Goal: Information Seeking & Learning: Check status

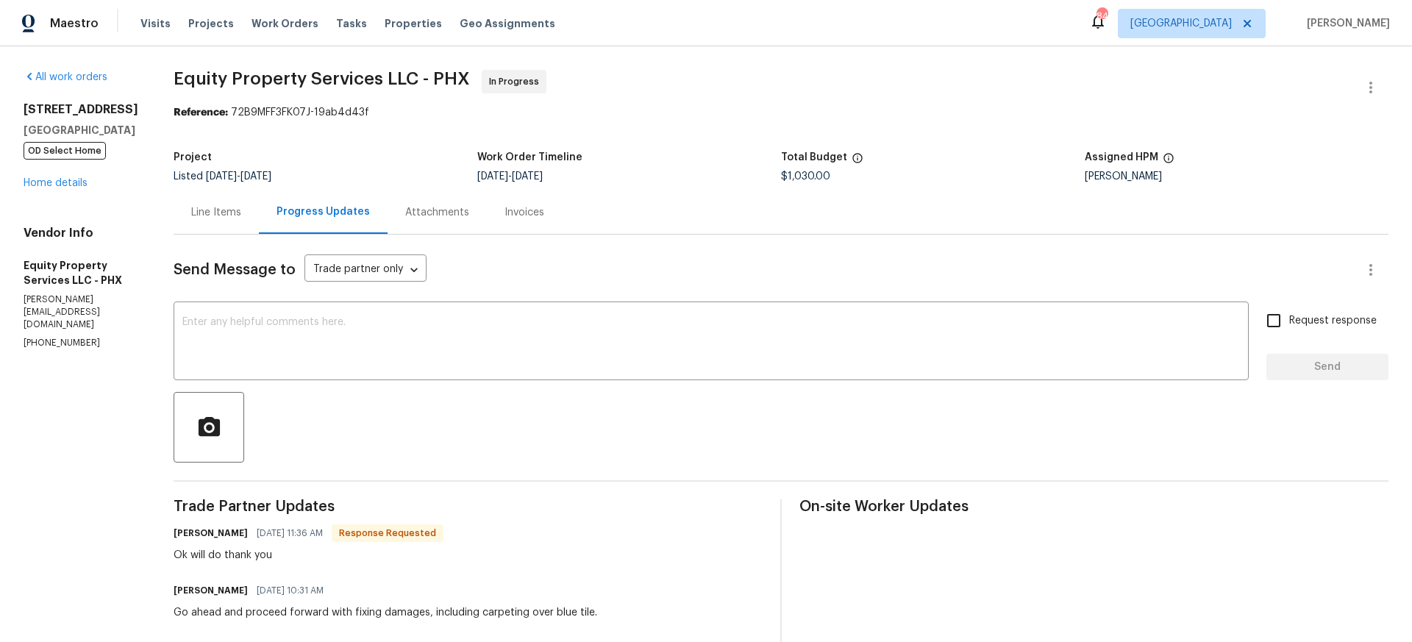
click at [210, 213] on div "Line Items" at bounding box center [216, 212] width 50 height 15
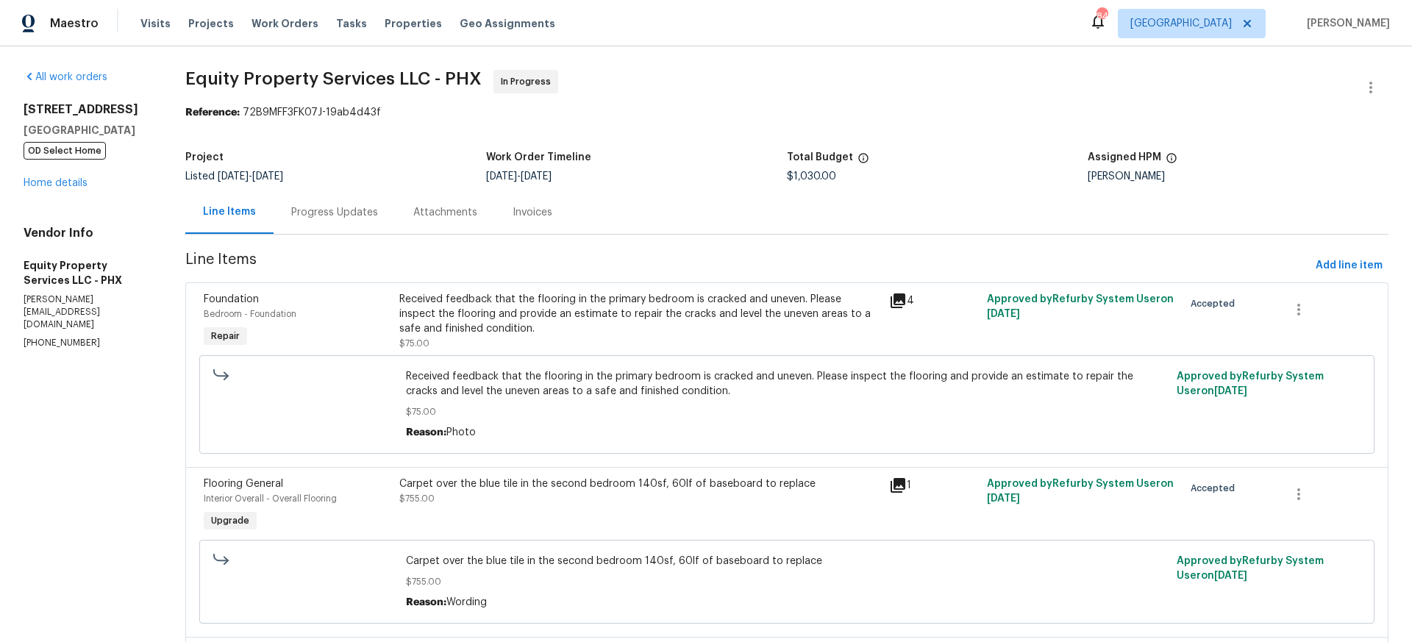
click at [625, 315] on div "Received feedback that the flooring in the primary bedroom is cracked and uneve…" at bounding box center [639, 314] width 481 height 44
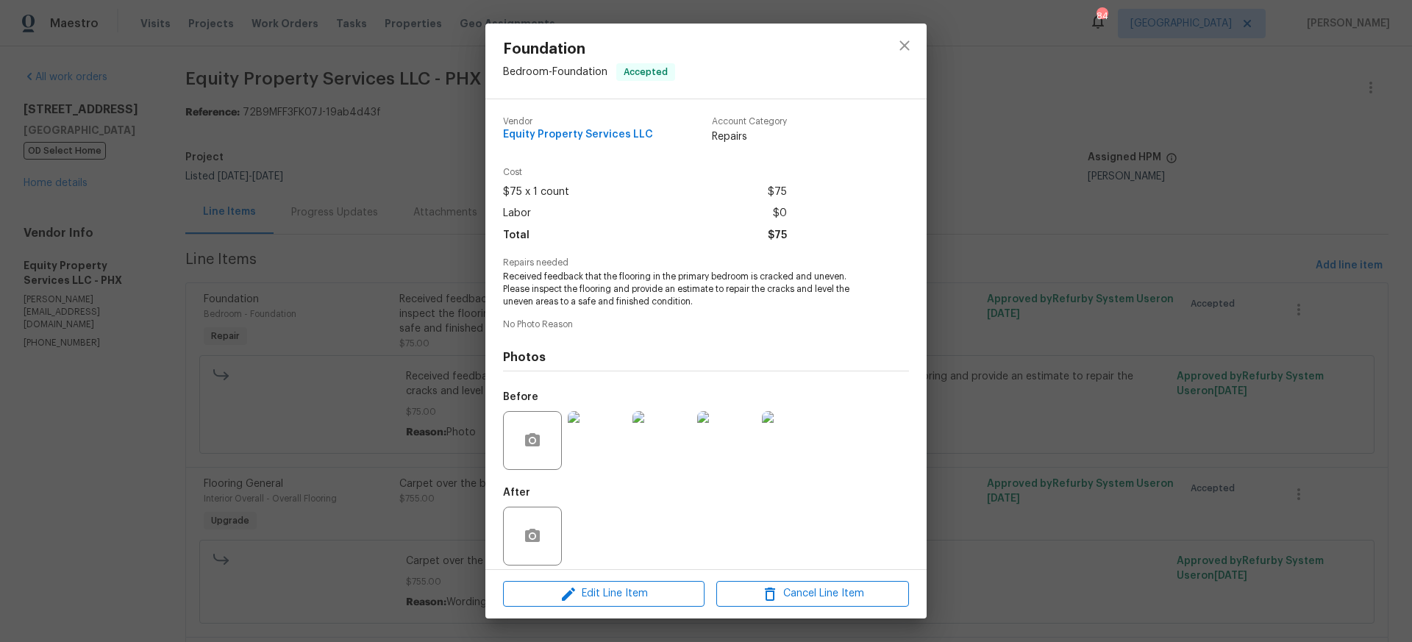
click at [596, 440] on img at bounding box center [597, 440] width 59 height 59
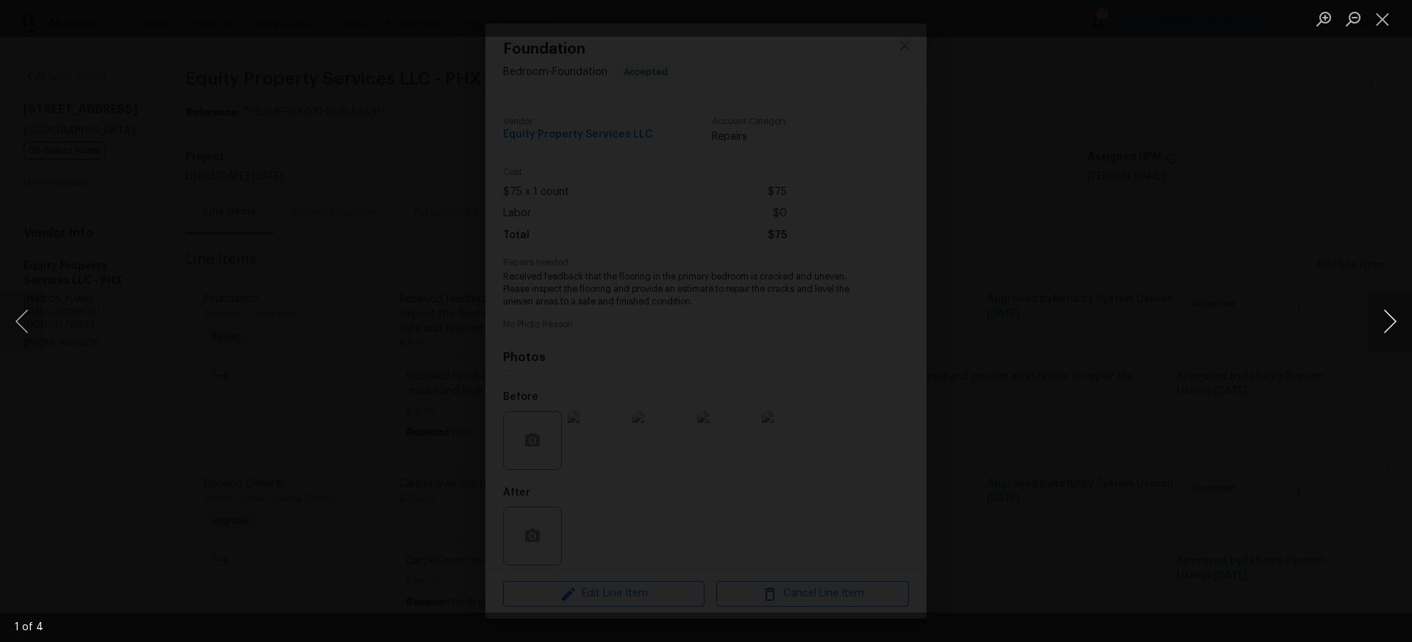
click at [1392, 319] on button "Next image" at bounding box center [1390, 321] width 44 height 59
click at [1385, 22] on button "Close lightbox" at bounding box center [1382, 19] width 29 height 26
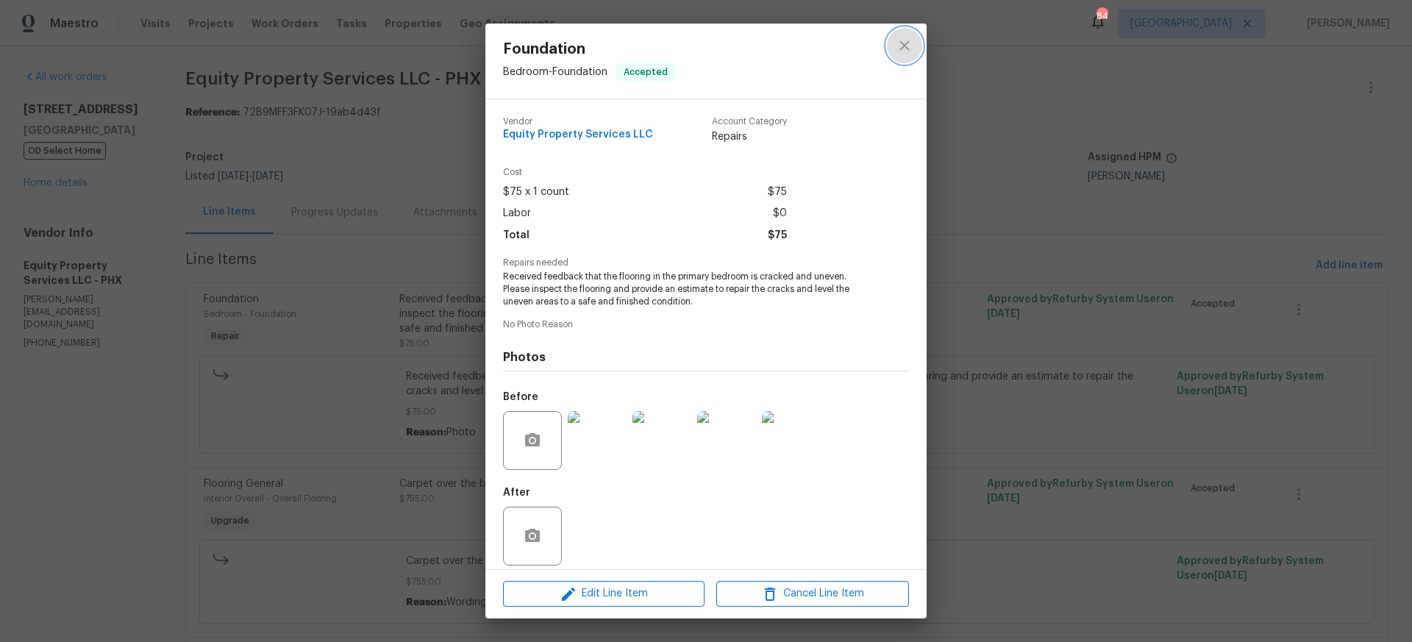
click at [905, 46] on icon "close" at bounding box center [904, 45] width 10 height 10
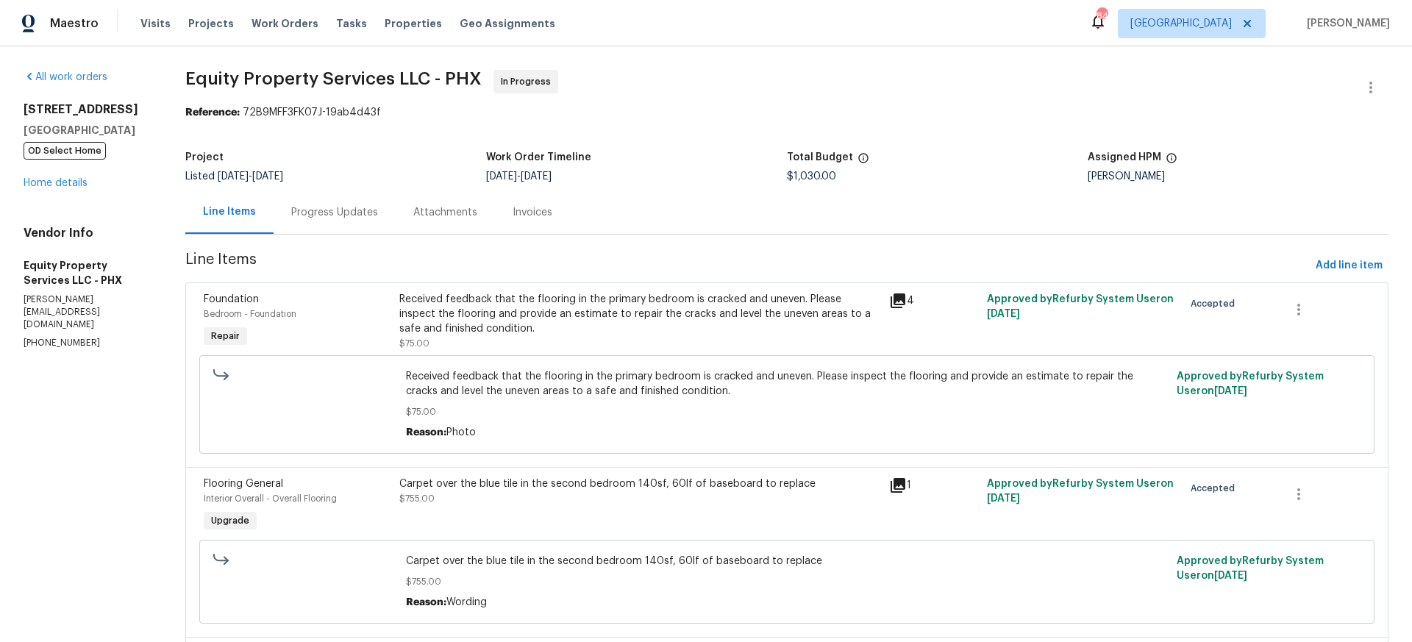
click at [502, 490] on div "Carpet over the blue tile in the second bedroom 140sf, 60lf of baseboard to rep…" at bounding box center [639, 484] width 481 height 15
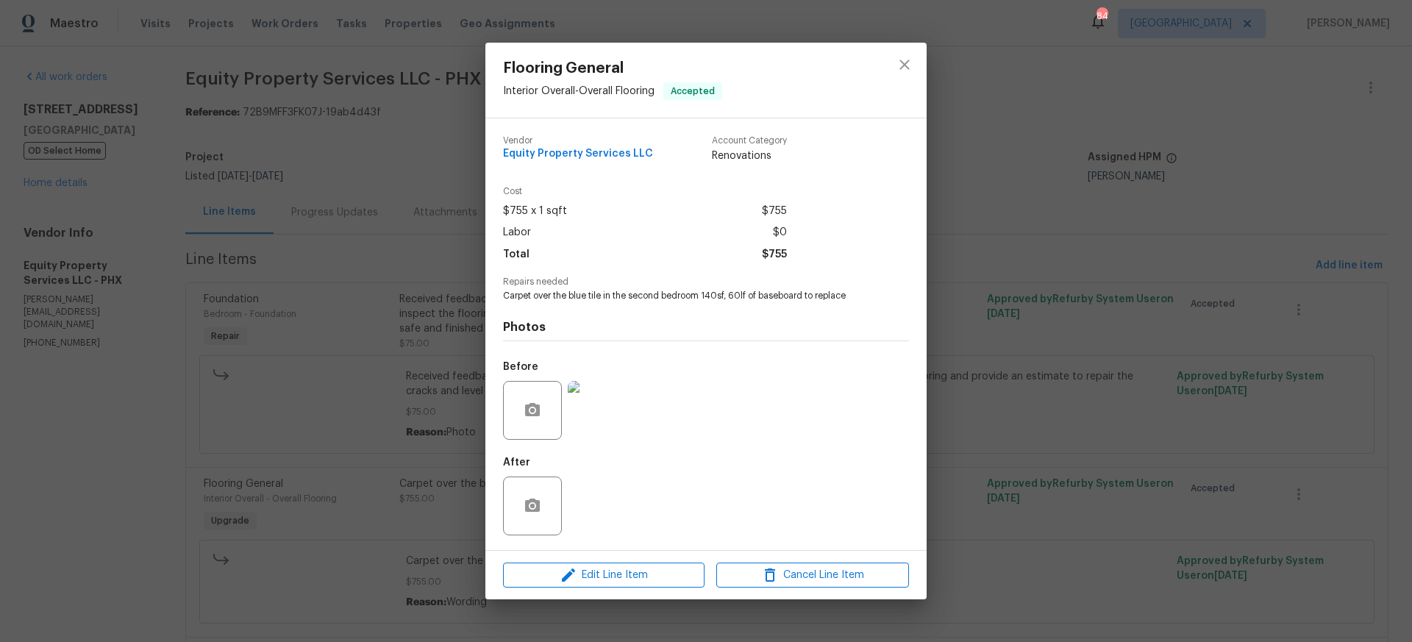
click at [607, 413] on img at bounding box center [597, 410] width 59 height 59
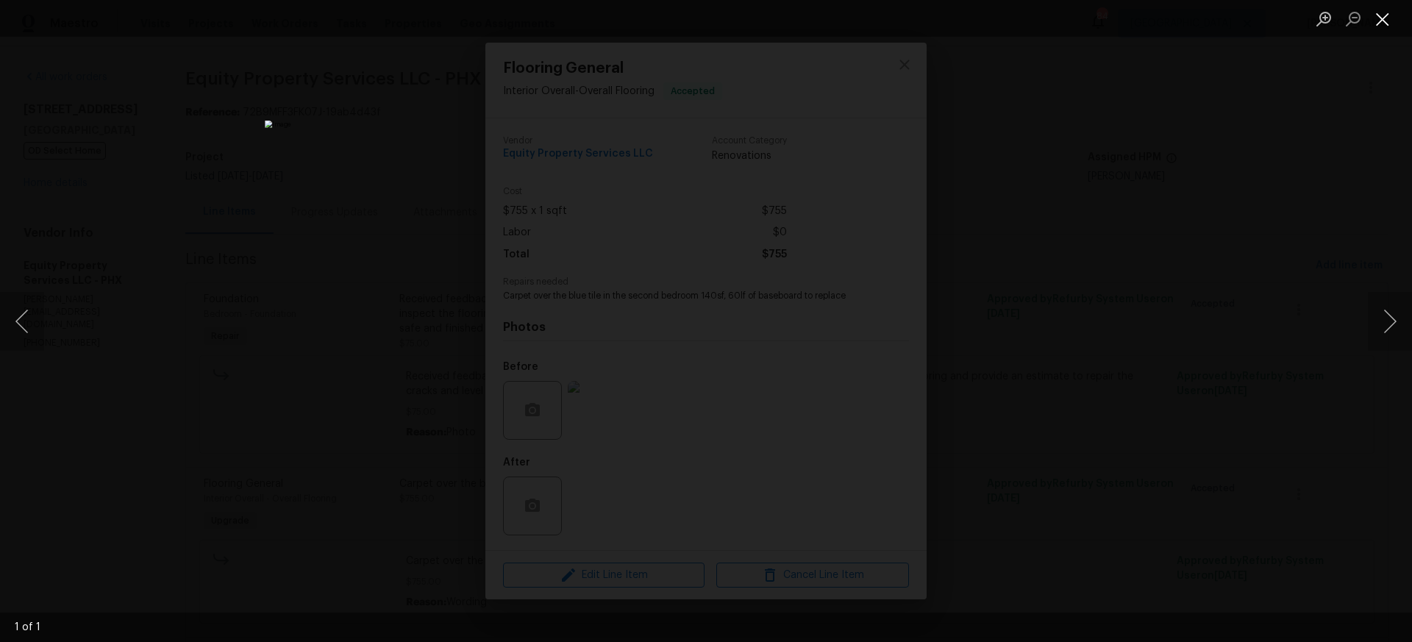
click at [1383, 21] on button "Close lightbox" at bounding box center [1382, 19] width 29 height 26
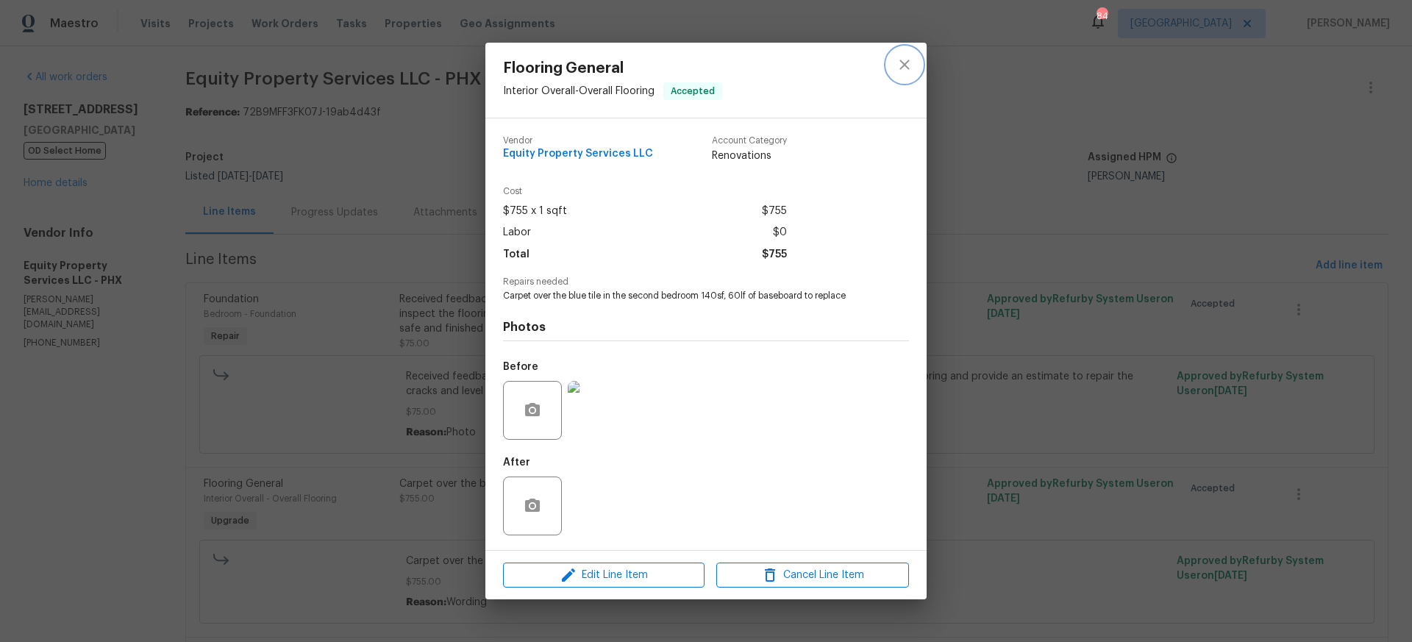
click at [904, 65] on icon "close" at bounding box center [905, 65] width 18 height 18
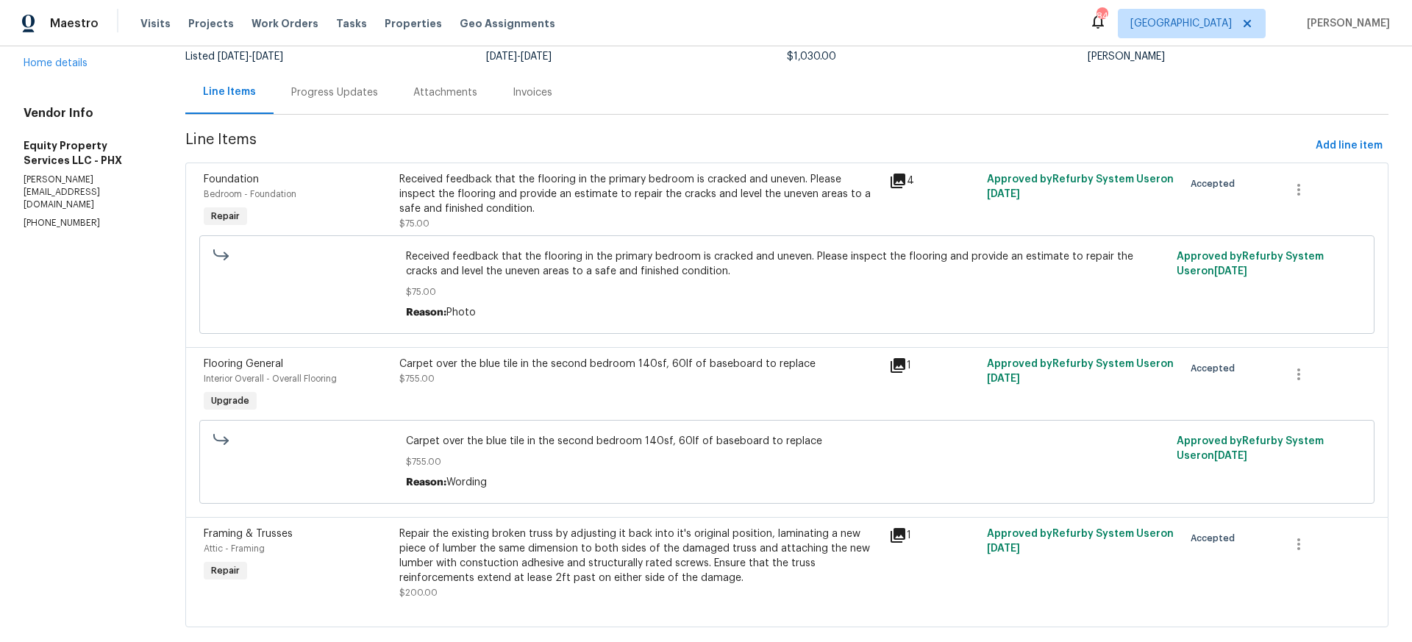
scroll to position [148, 0]
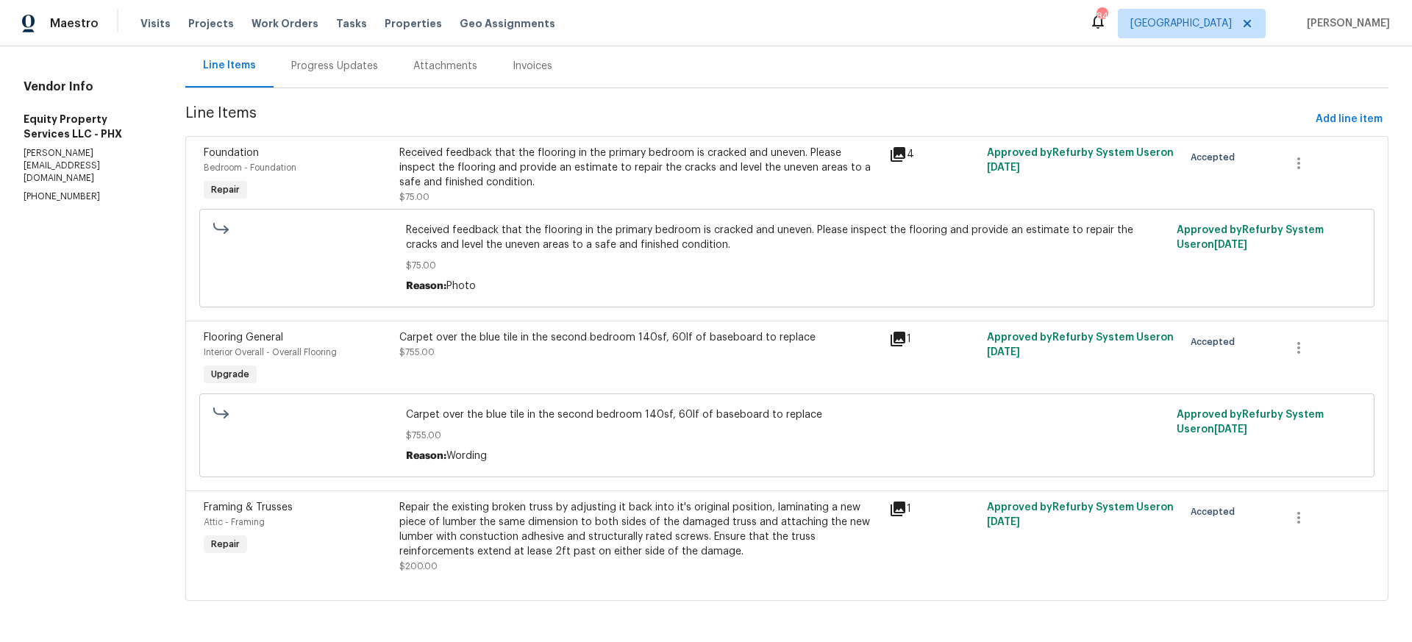
click at [600, 526] on div "Repair the existing broken truss by adjusting it back into it's original positi…" at bounding box center [639, 529] width 481 height 59
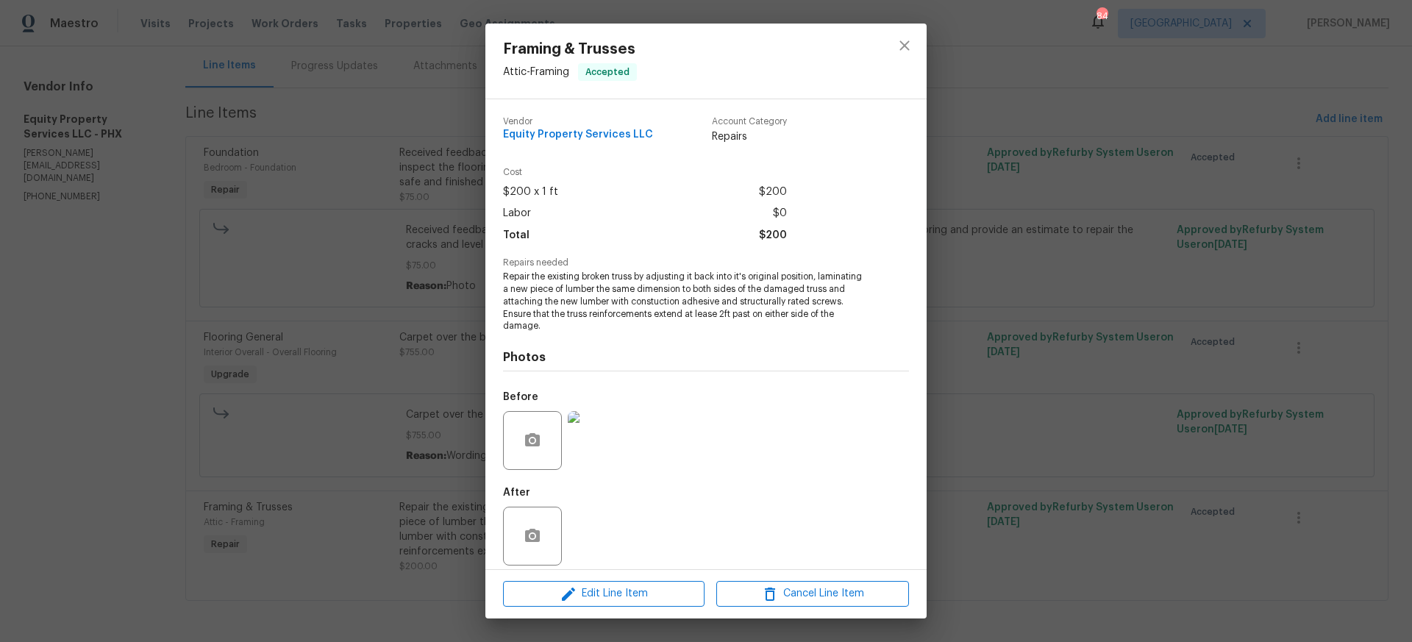
click at [599, 434] on img at bounding box center [597, 440] width 59 height 59
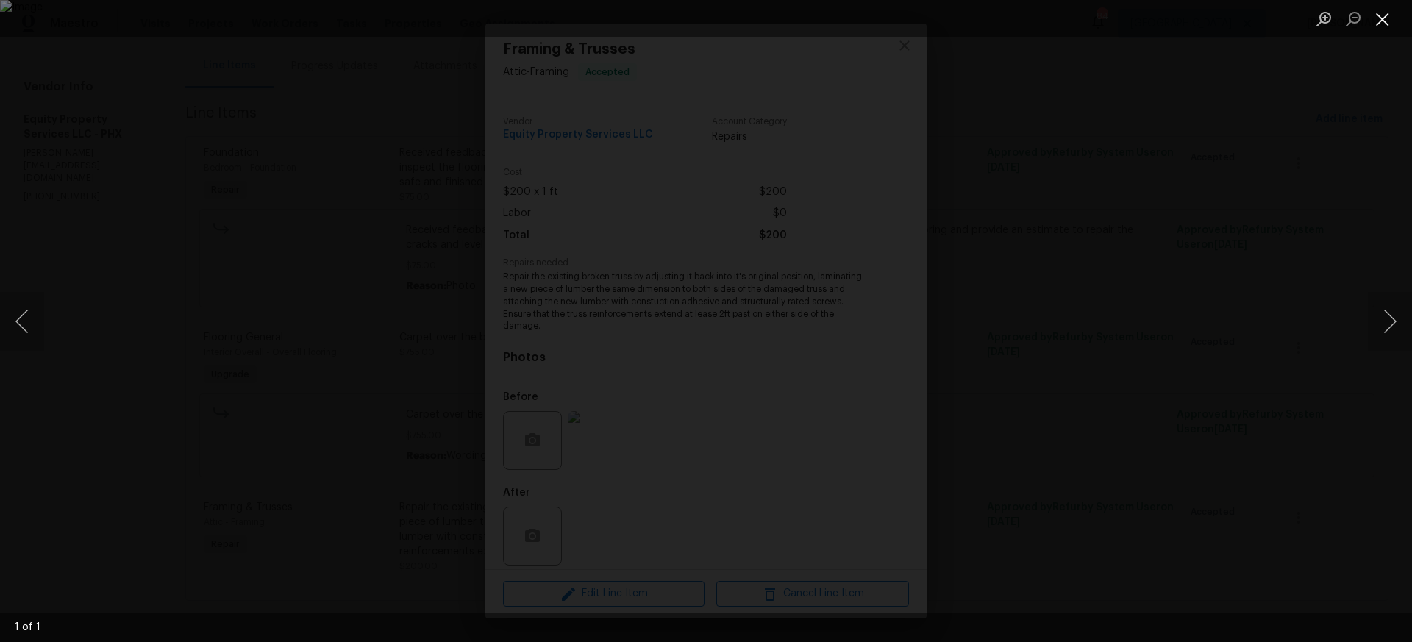
click at [1382, 20] on button "Close lightbox" at bounding box center [1382, 19] width 29 height 26
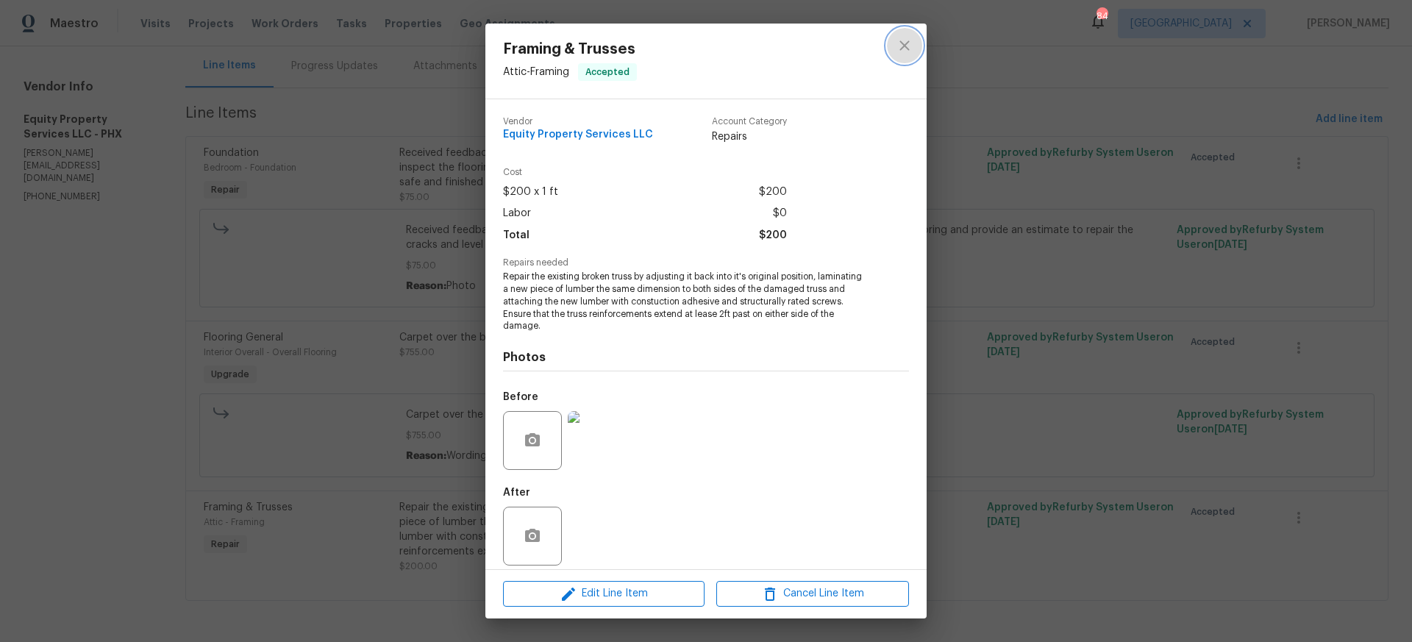
click at [911, 43] on icon "close" at bounding box center [905, 46] width 18 height 18
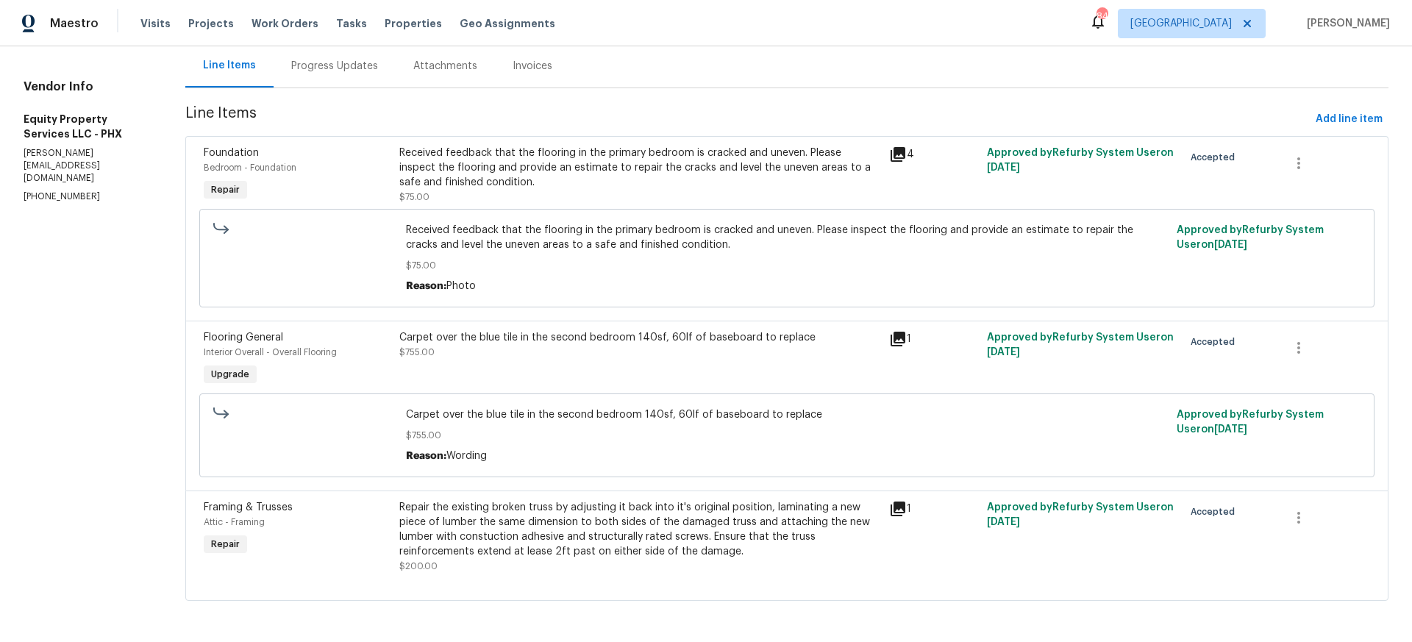
click at [544, 157] on div "Received feedback that the flooring in the primary bedroom is cracked and uneve…" at bounding box center [639, 168] width 481 height 44
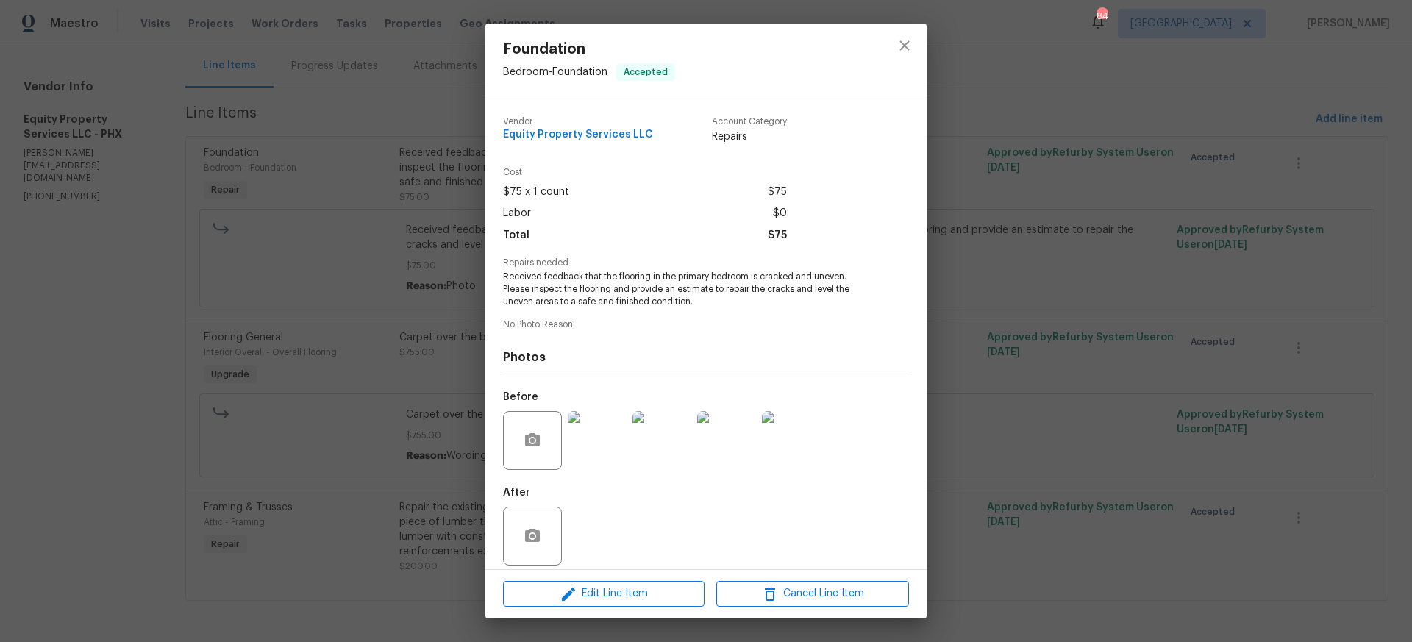
click at [610, 449] on img at bounding box center [597, 440] width 59 height 59
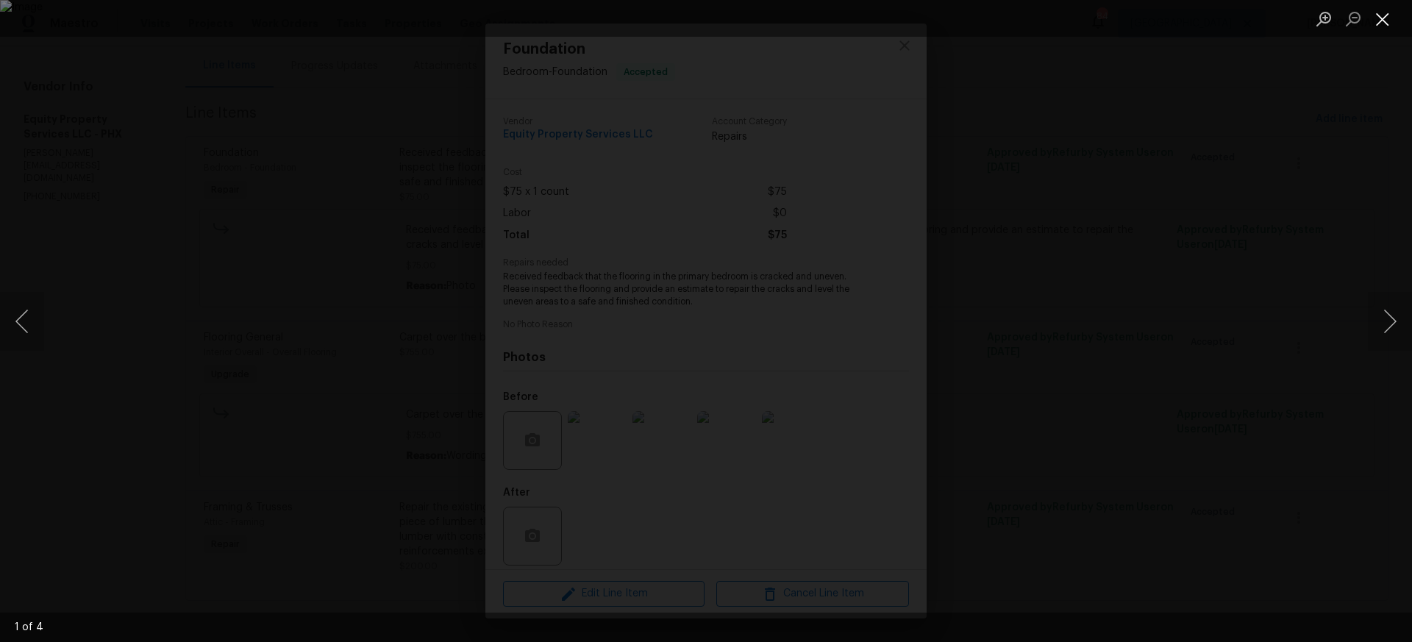
click at [1383, 22] on button "Close lightbox" at bounding box center [1382, 19] width 29 height 26
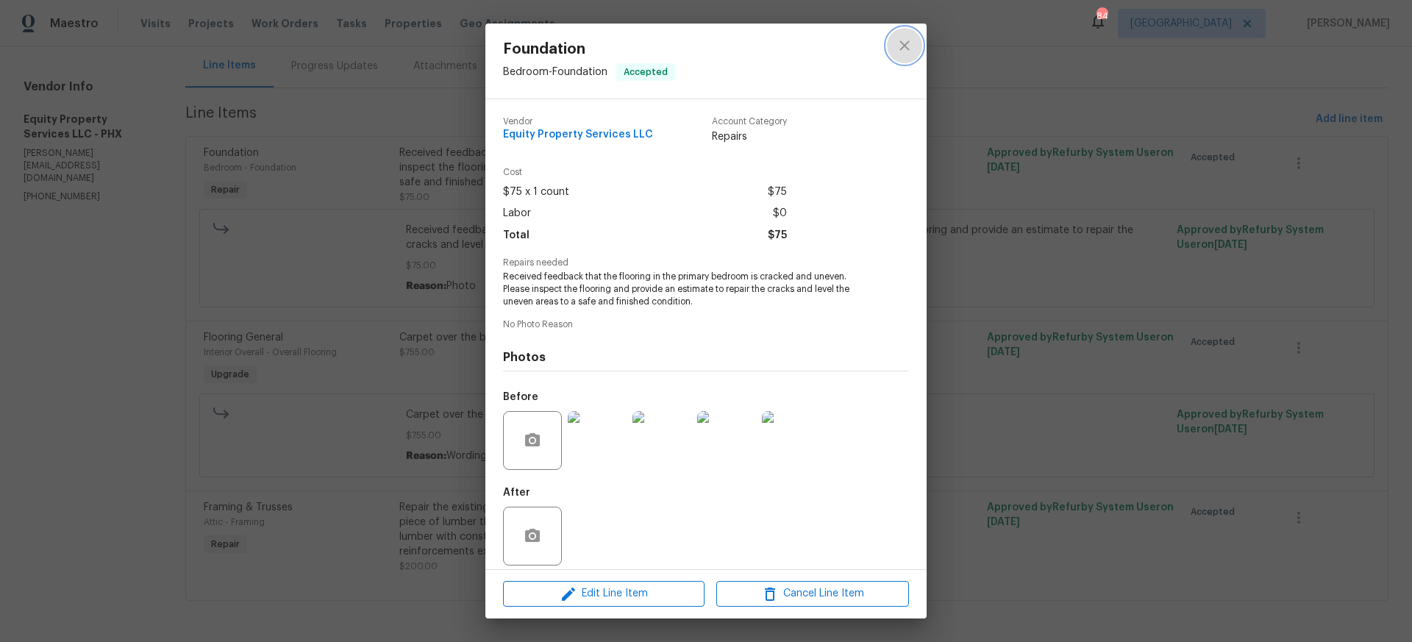
click at [904, 49] on icon "close" at bounding box center [905, 46] width 18 height 18
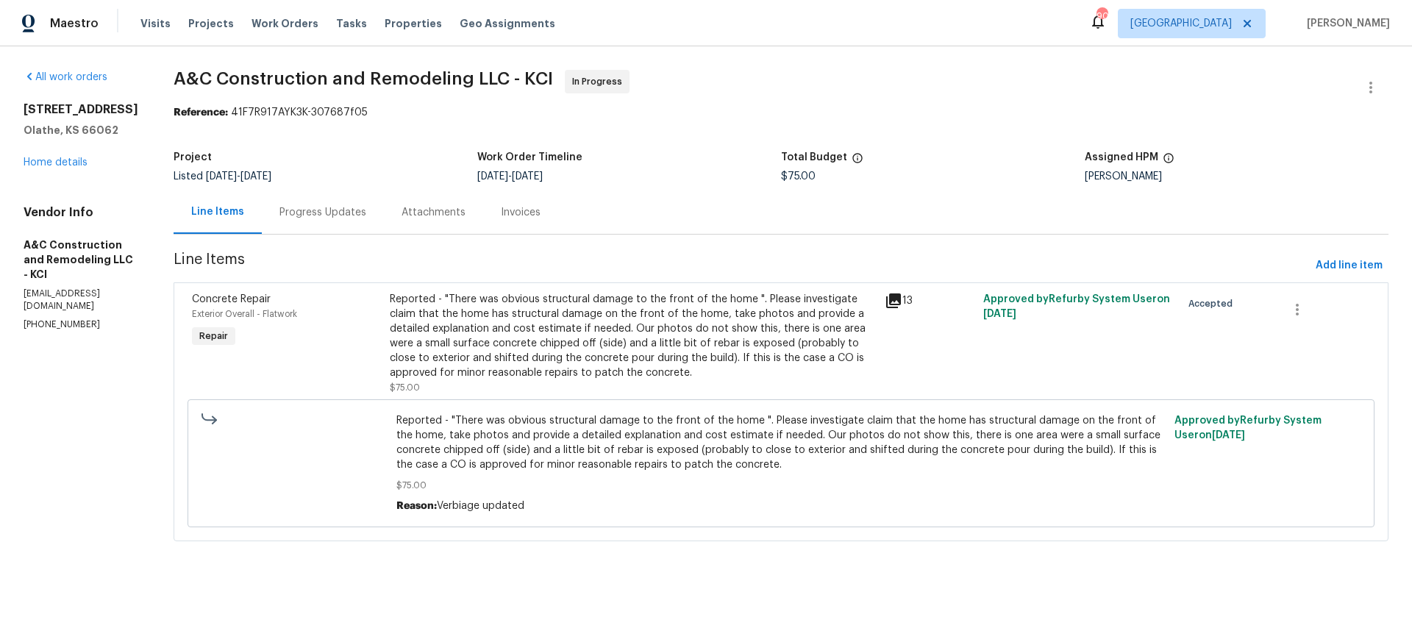
click at [563, 344] on div "Reported - "There was obvious structural damage to the front of the home ". Ple…" at bounding box center [633, 336] width 486 height 88
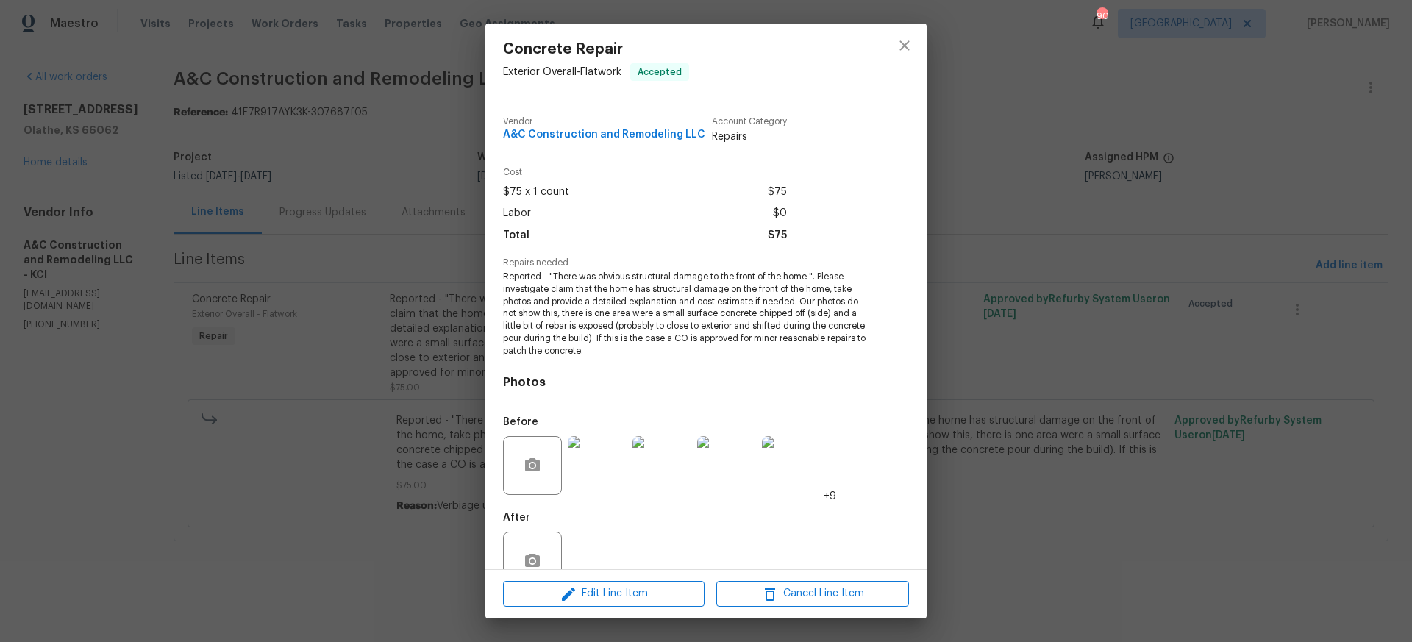
scroll to position [36, 0]
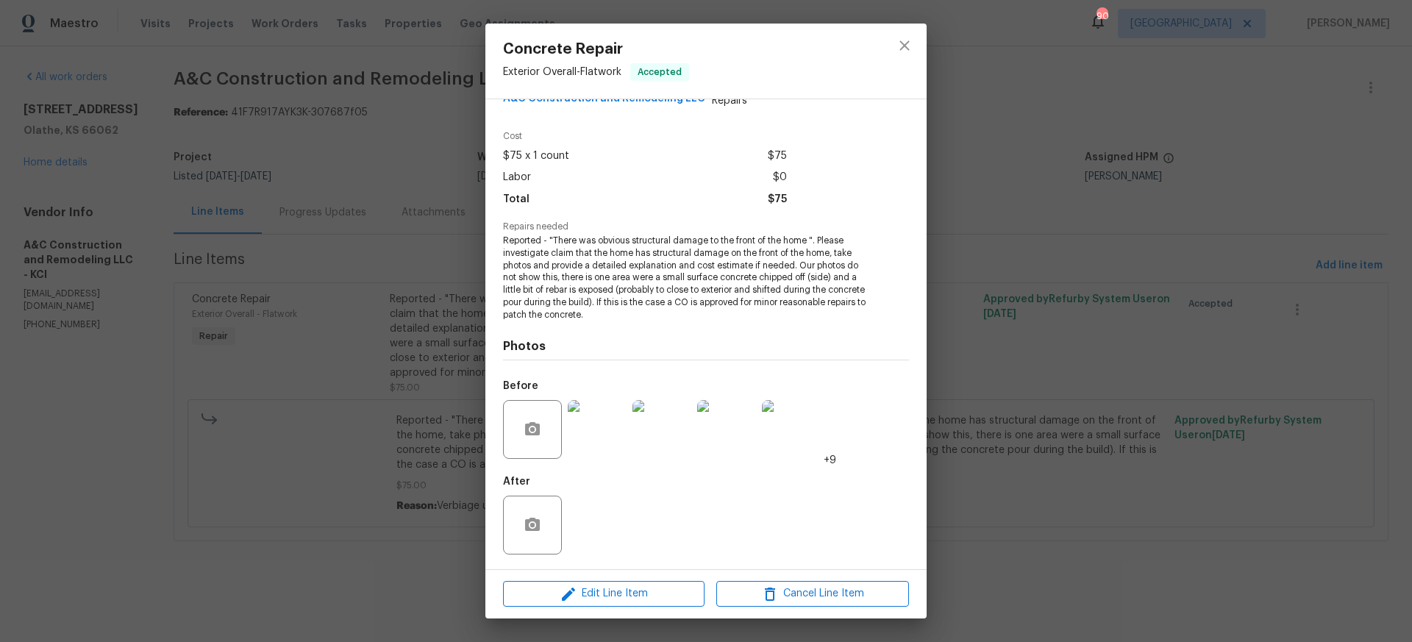
click at [605, 429] on img at bounding box center [597, 429] width 59 height 59
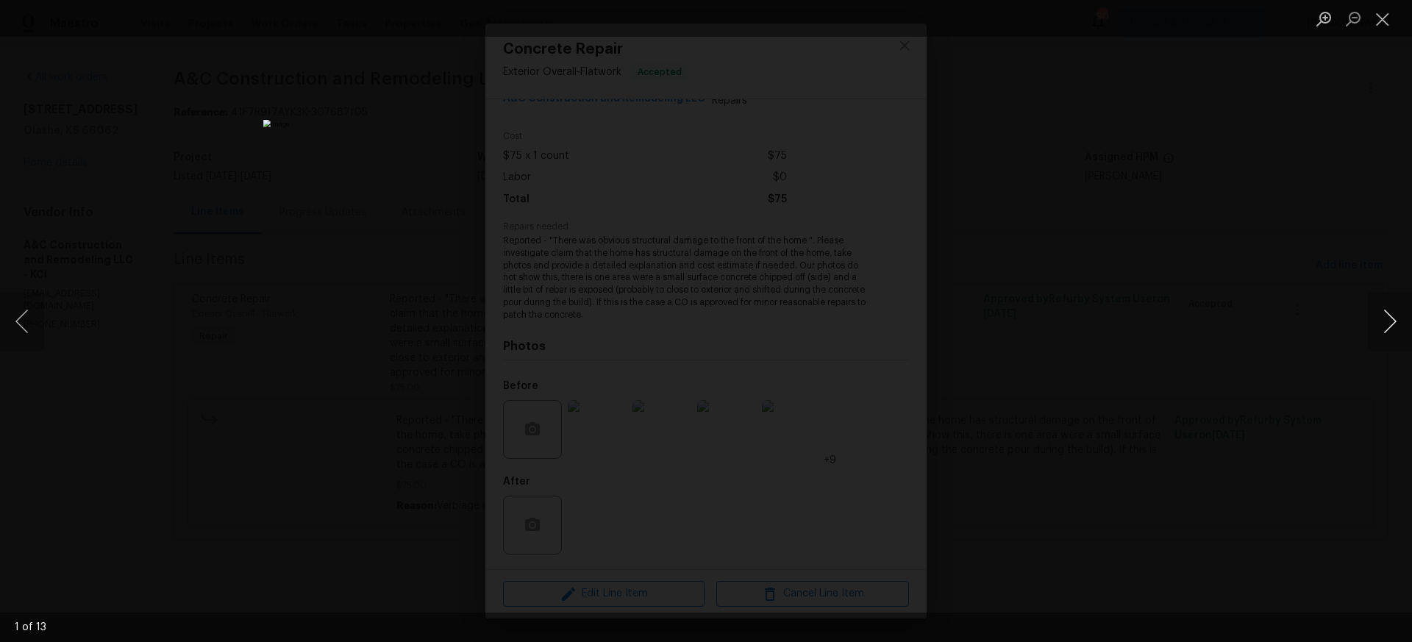
click at [1392, 321] on button "Next image" at bounding box center [1390, 321] width 44 height 59
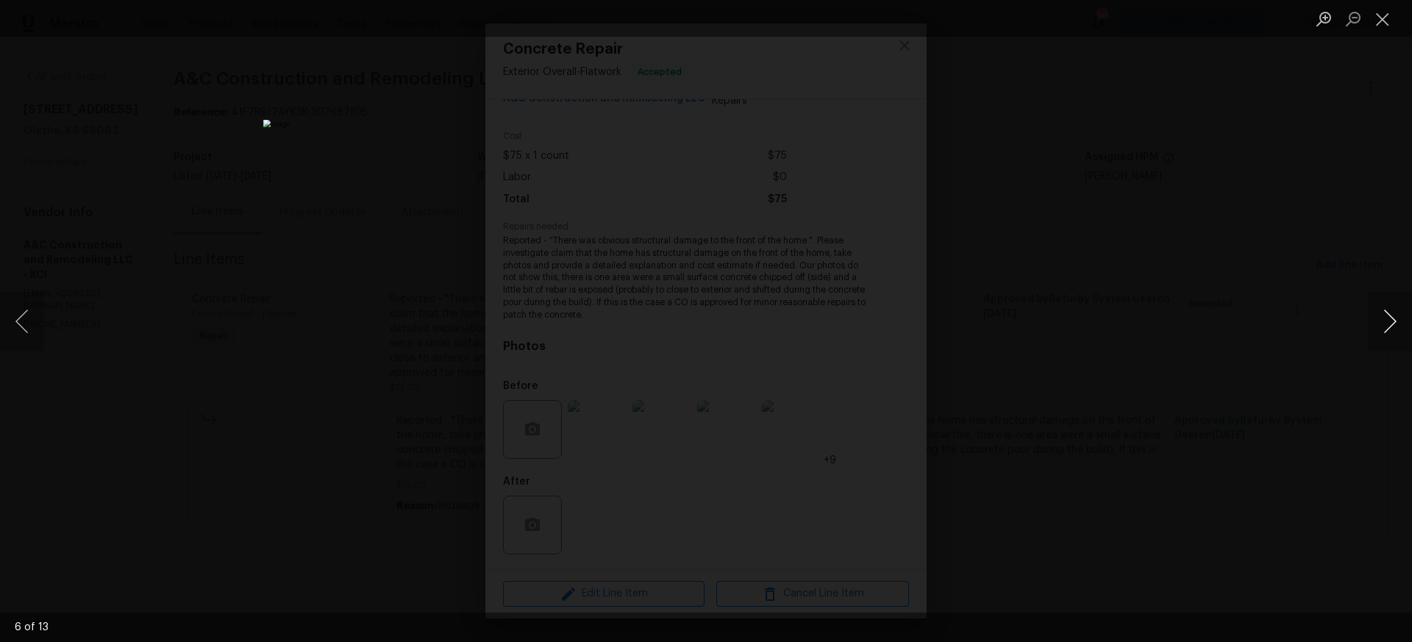
click at [1392, 321] on button "Next image" at bounding box center [1390, 321] width 44 height 59
click at [1386, 23] on button "Close lightbox" at bounding box center [1382, 19] width 29 height 26
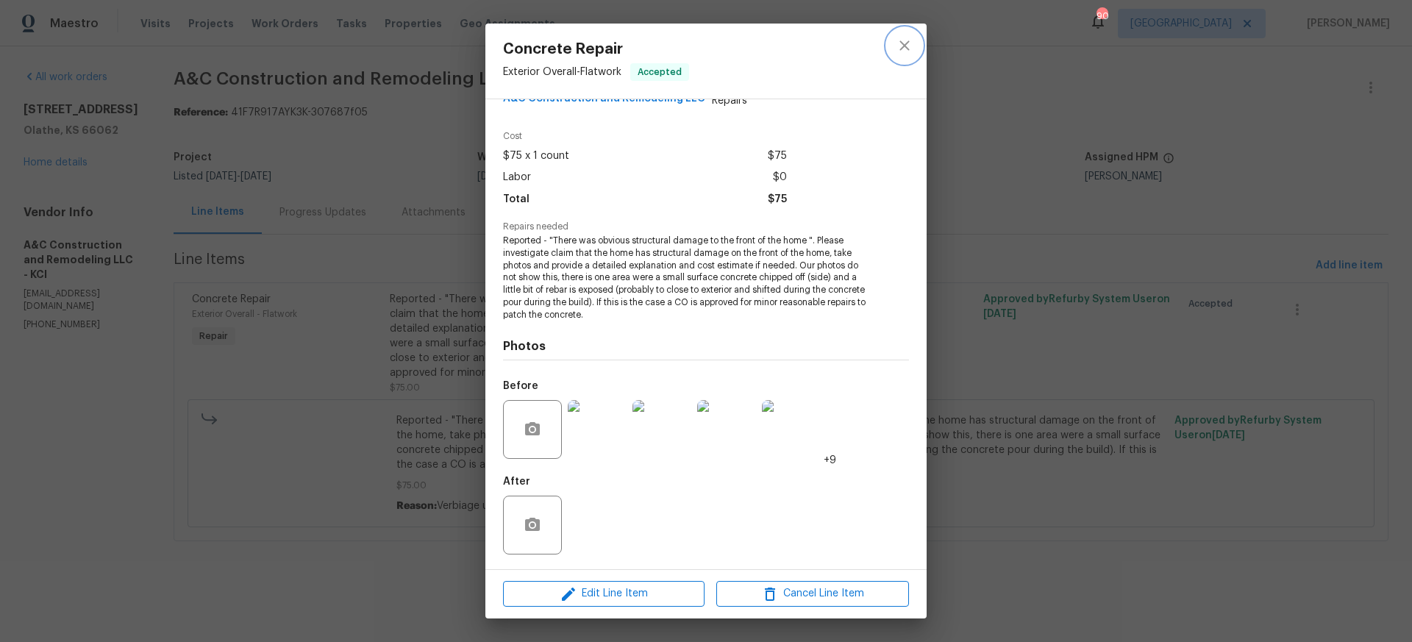
click at [909, 43] on icon "close" at bounding box center [905, 46] width 18 height 18
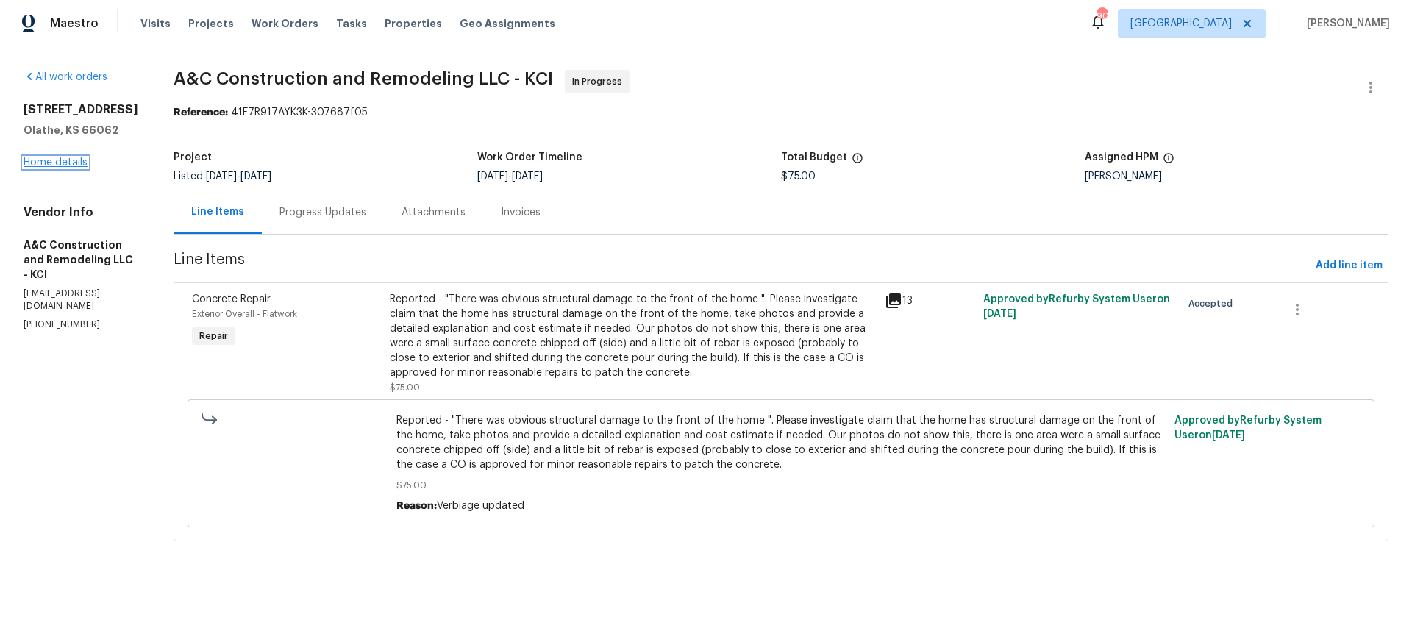
click at [64, 163] on link "Home details" at bounding box center [56, 162] width 64 height 10
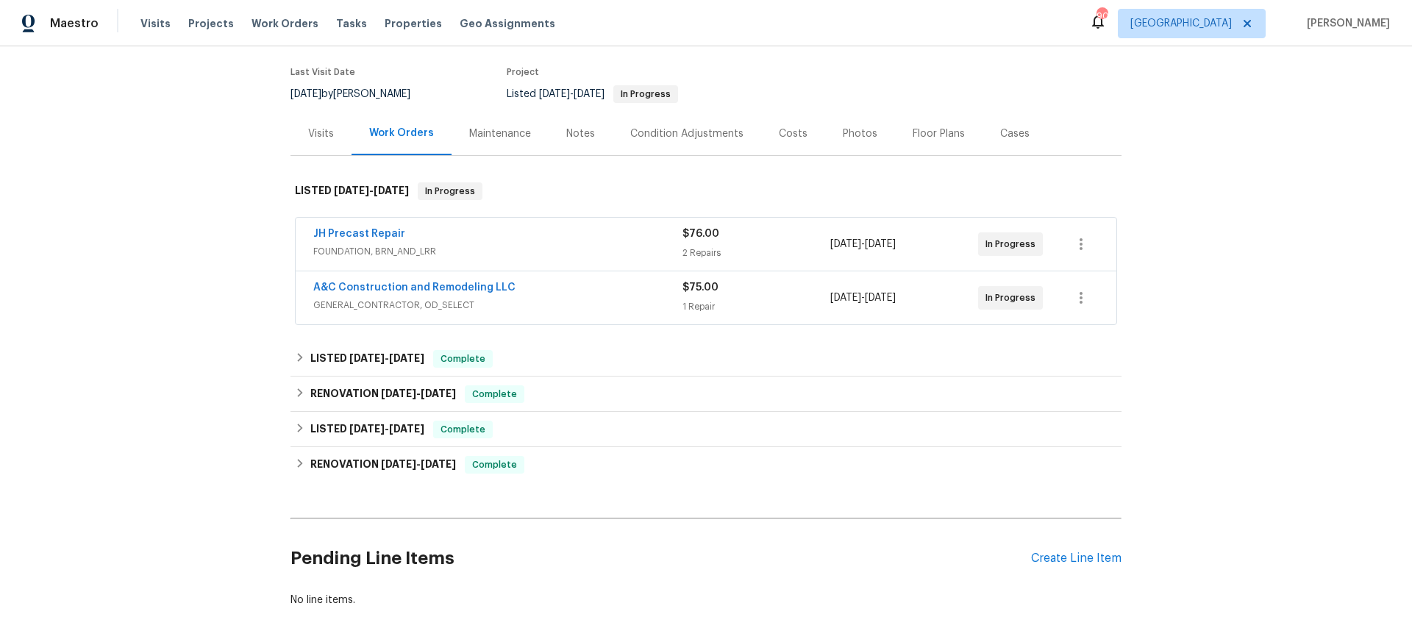
scroll to position [114, 0]
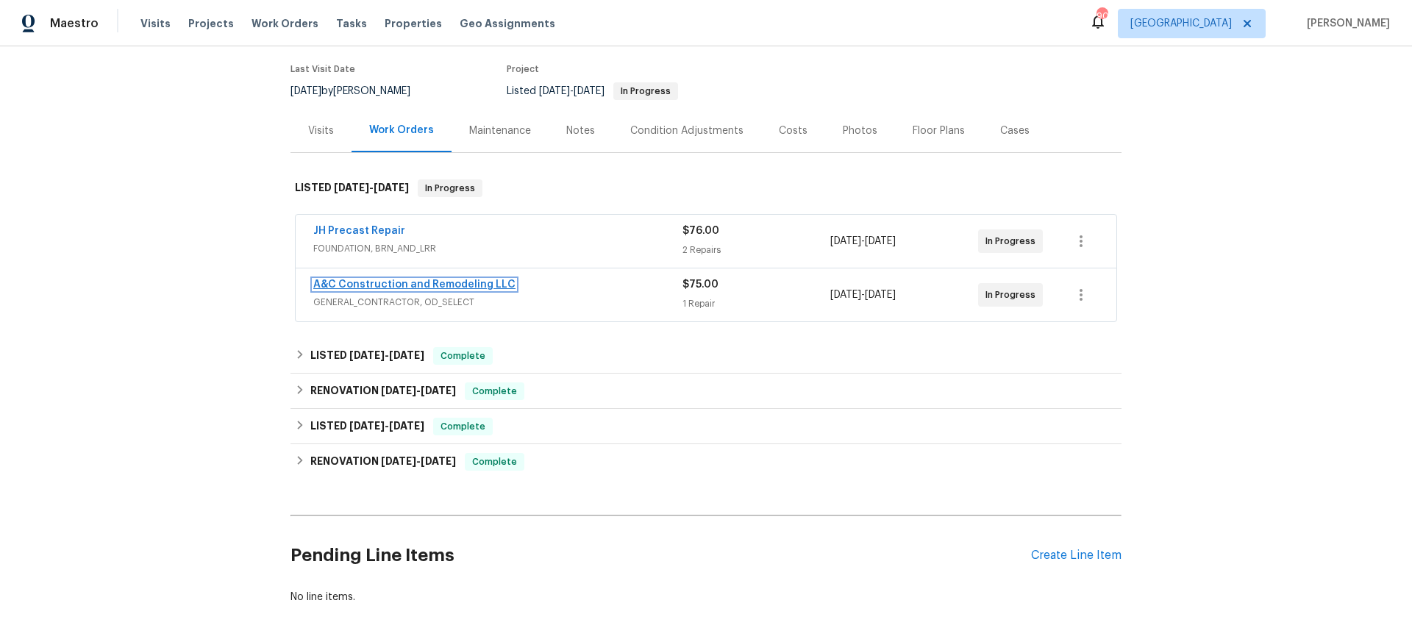
click at [367, 284] on link "A&C Construction and Remodeling LLC" at bounding box center [414, 284] width 202 height 10
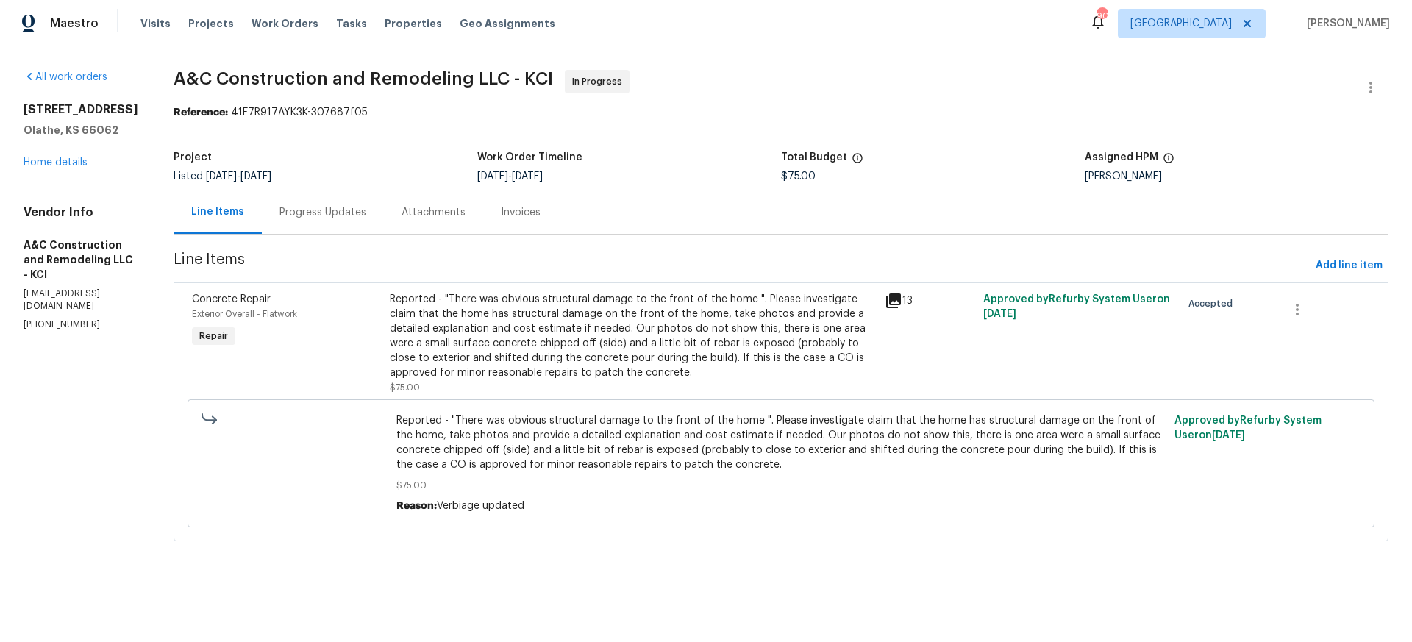
click at [340, 215] on div "Progress Updates" at bounding box center [322, 212] width 87 height 15
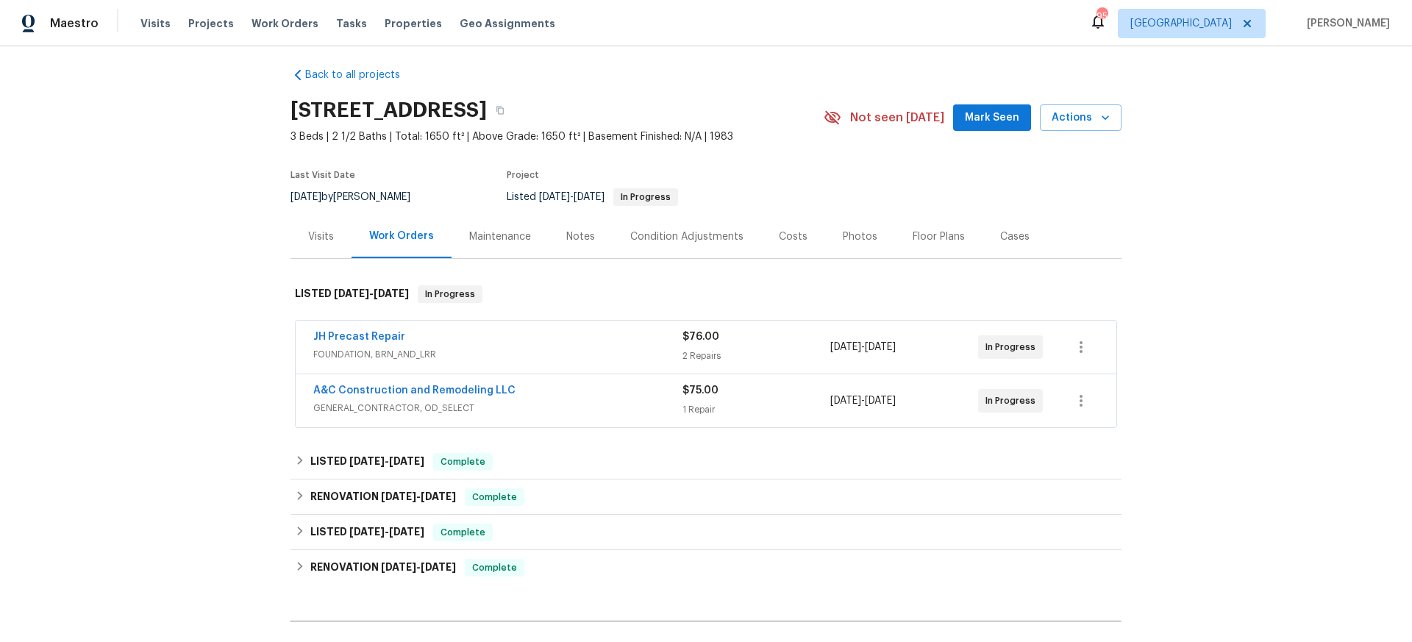
scroll to position [15, 0]
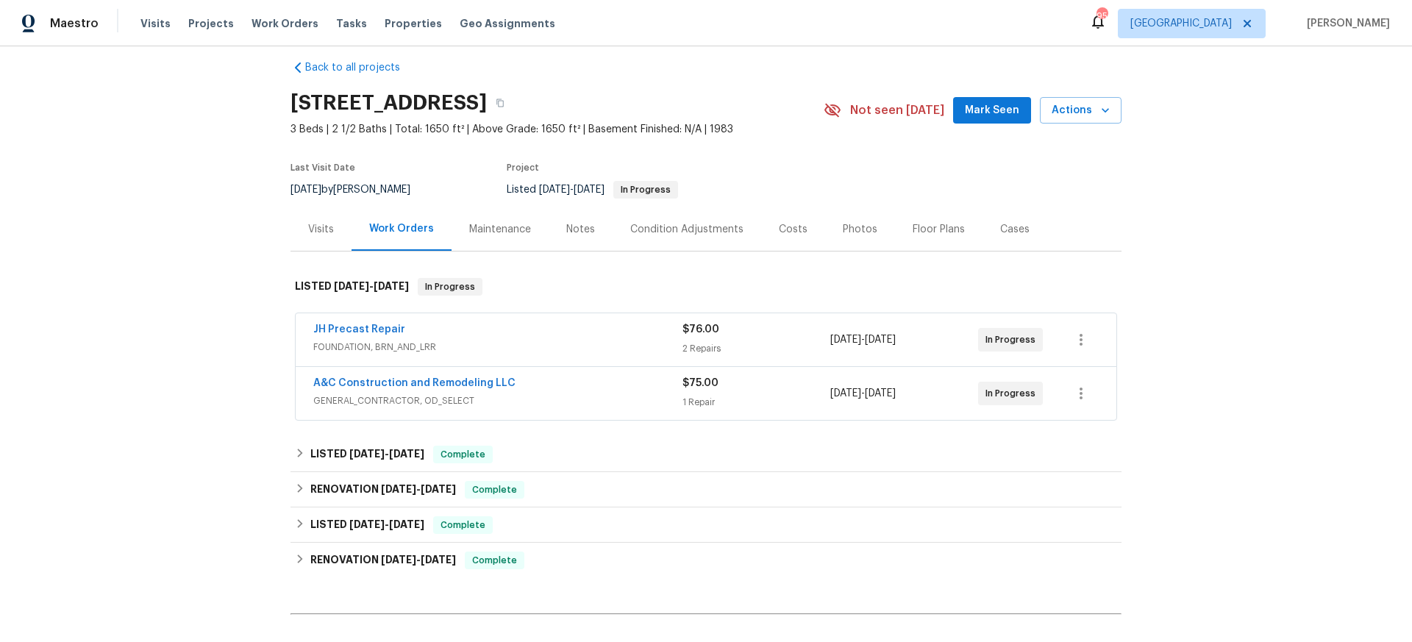
click at [785, 227] on div "Costs" at bounding box center [793, 229] width 29 height 15
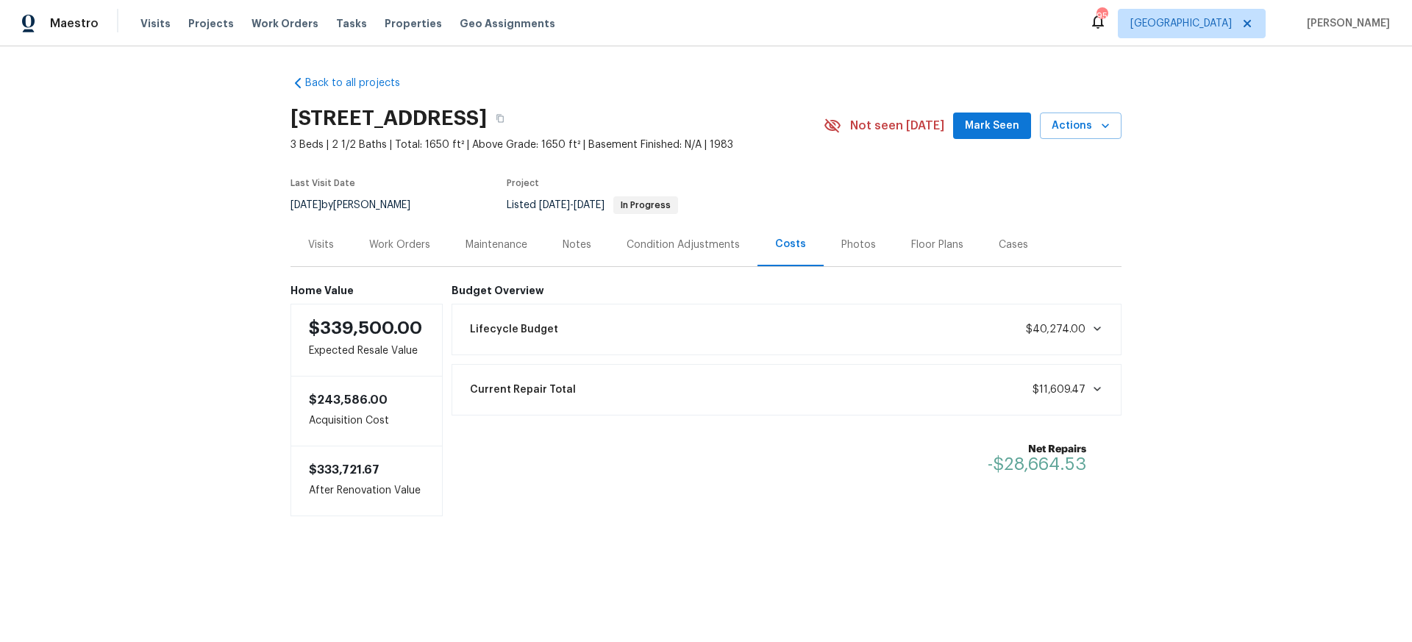
click at [671, 241] on div "Condition Adjustments" at bounding box center [683, 245] width 113 height 15
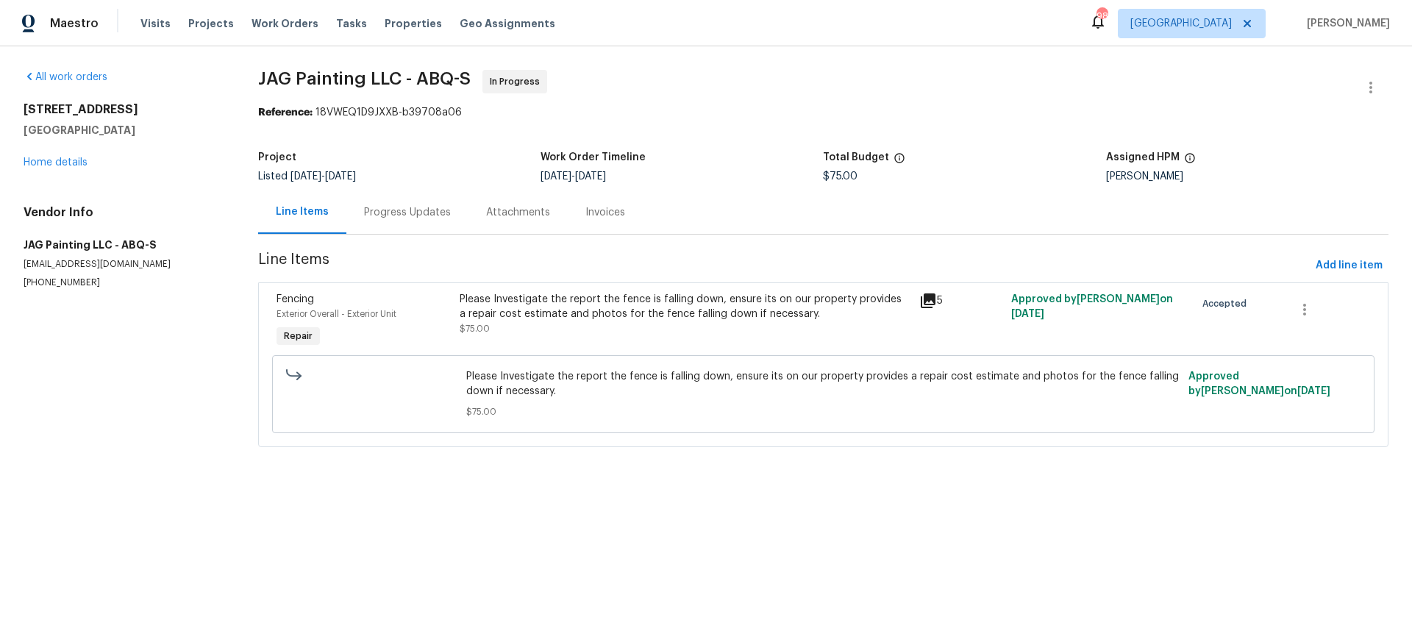
click at [618, 312] on div "Please Investigate the report the fence is falling down, ensure its on our prop…" at bounding box center [685, 306] width 451 height 29
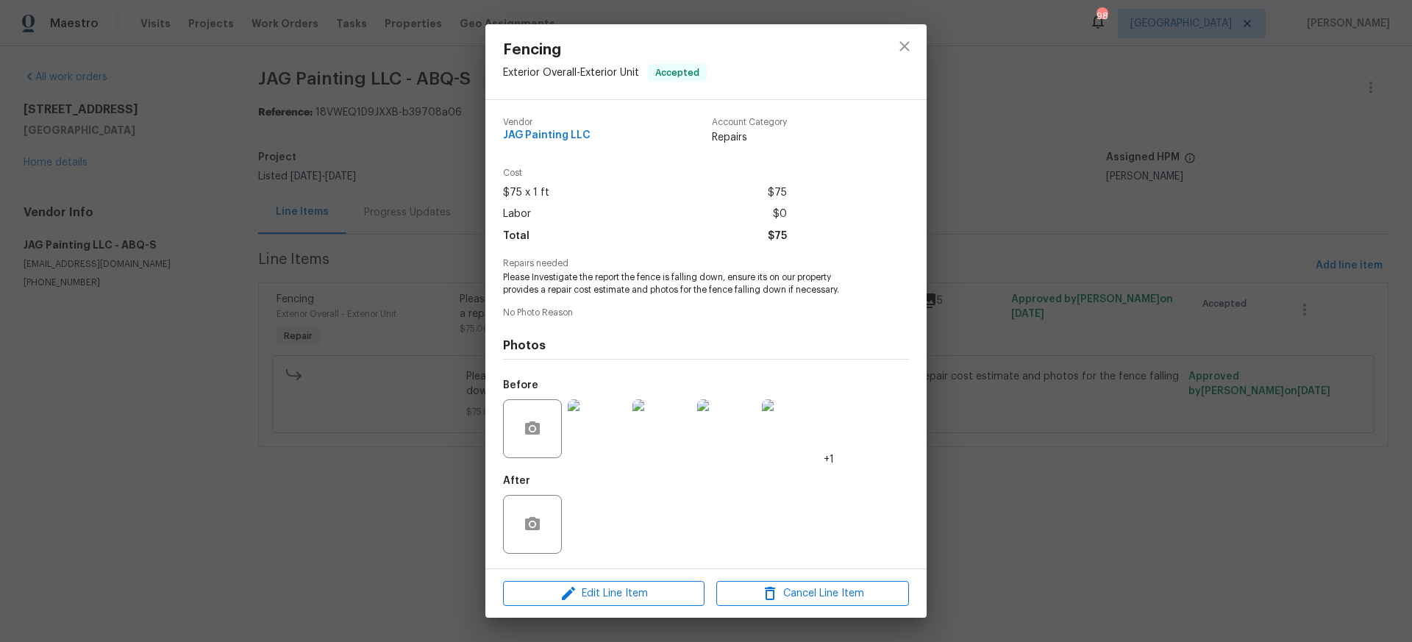
click at [596, 421] on img at bounding box center [597, 428] width 59 height 59
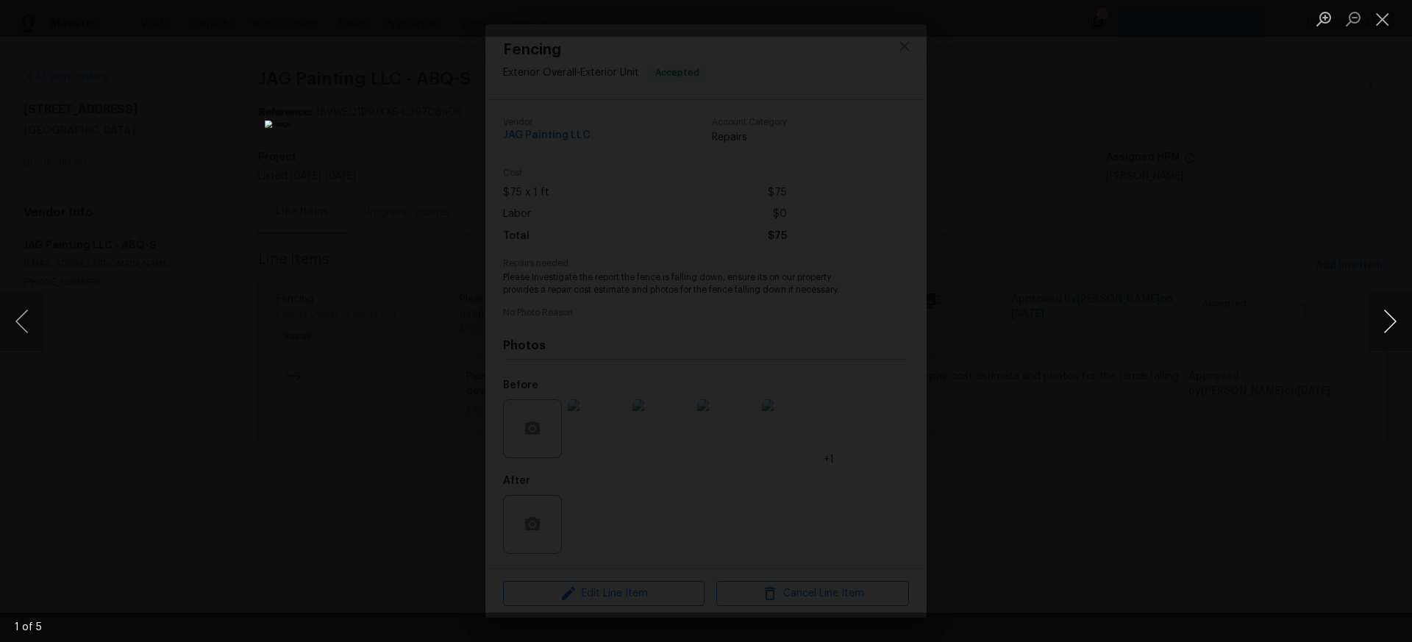
click at [1394, 323] on button "Next image" at bounding box center [1390, 321] width 44 height 59
click at [1392, 323] on button "Next image" at bounding box center [1390, 321] width 44 height 59
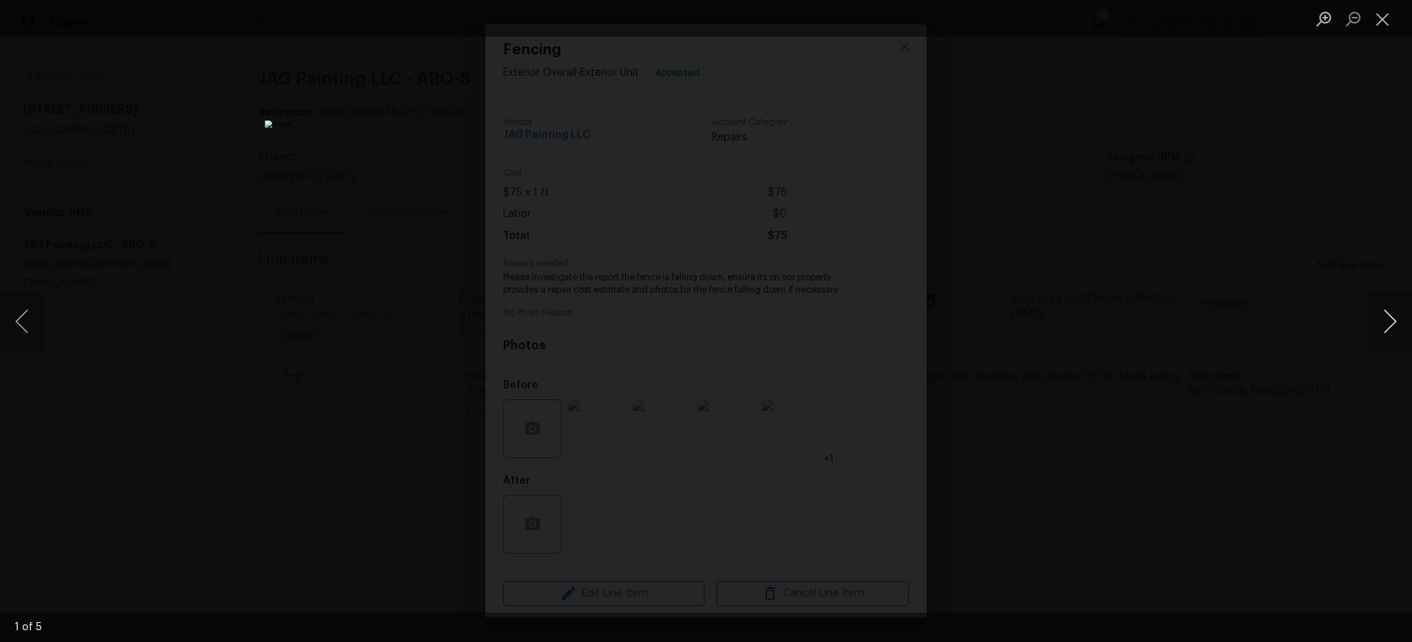
click at [1392, 323] on button "Next image" at bounding box center [1390, 321] width 44 height 59
click at [1383, 22] on button "Close lightbox" at bounding box center [1382, 19] width 29 height 26
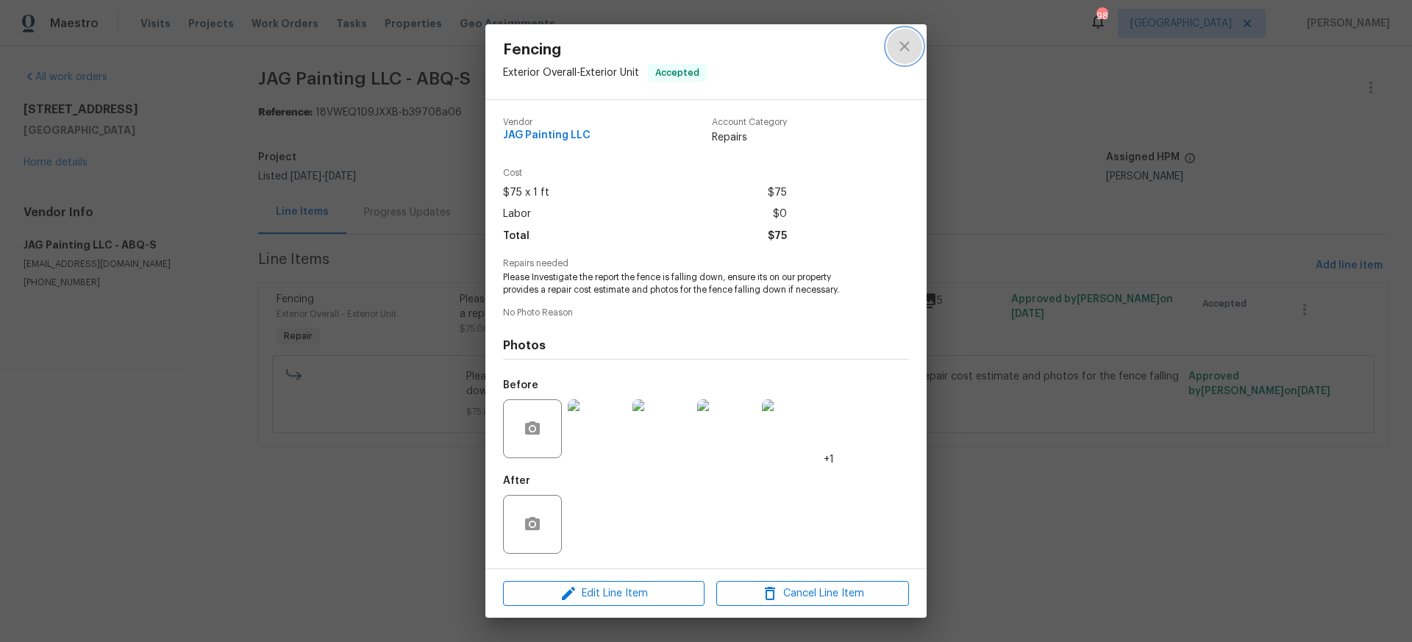
click at [911, 48] on icon "close" at bounding box center [905, 47] width 18 height 18
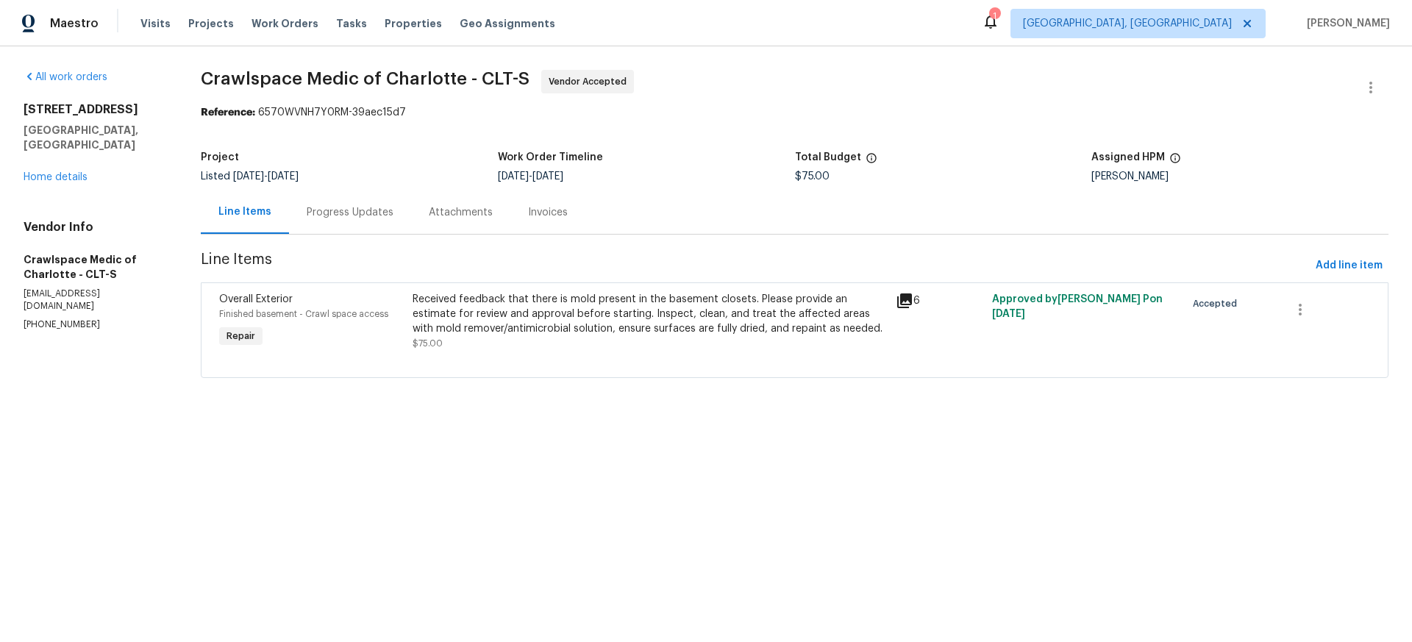
click at [598, 302] on div "Received feedback that there is mold present in the basement closets. Please pr…" at bounding box center [650, 314] width 474 height 44
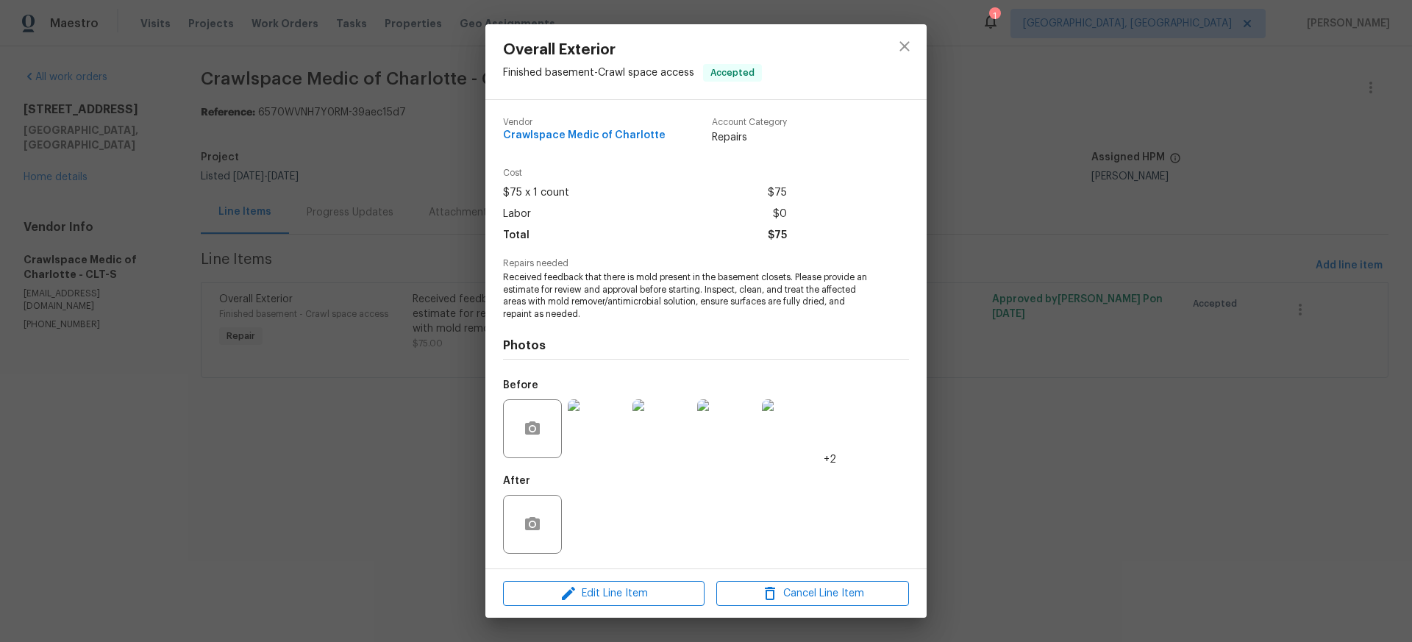
click at [598, 435] on img at bounding box center [597, 428] width 59 height 59
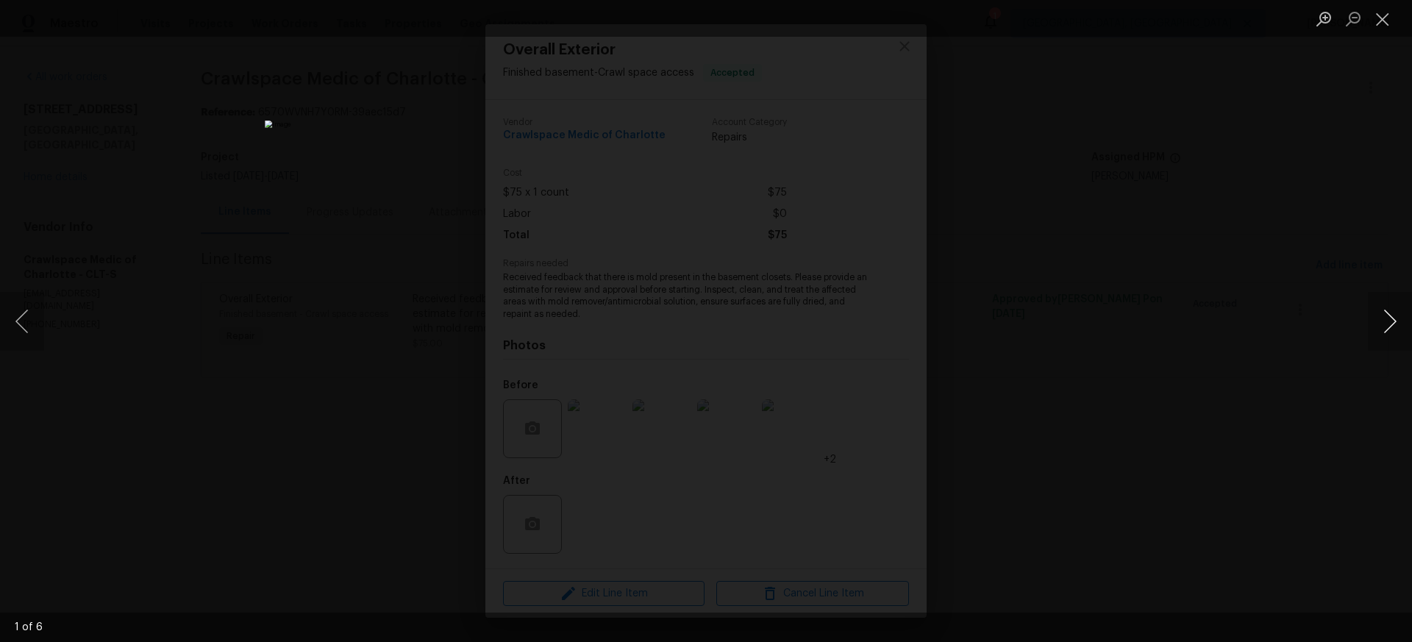
click at [1389, 322] on button "Next image" at bounding box center [1390, 321] width 44 height 59
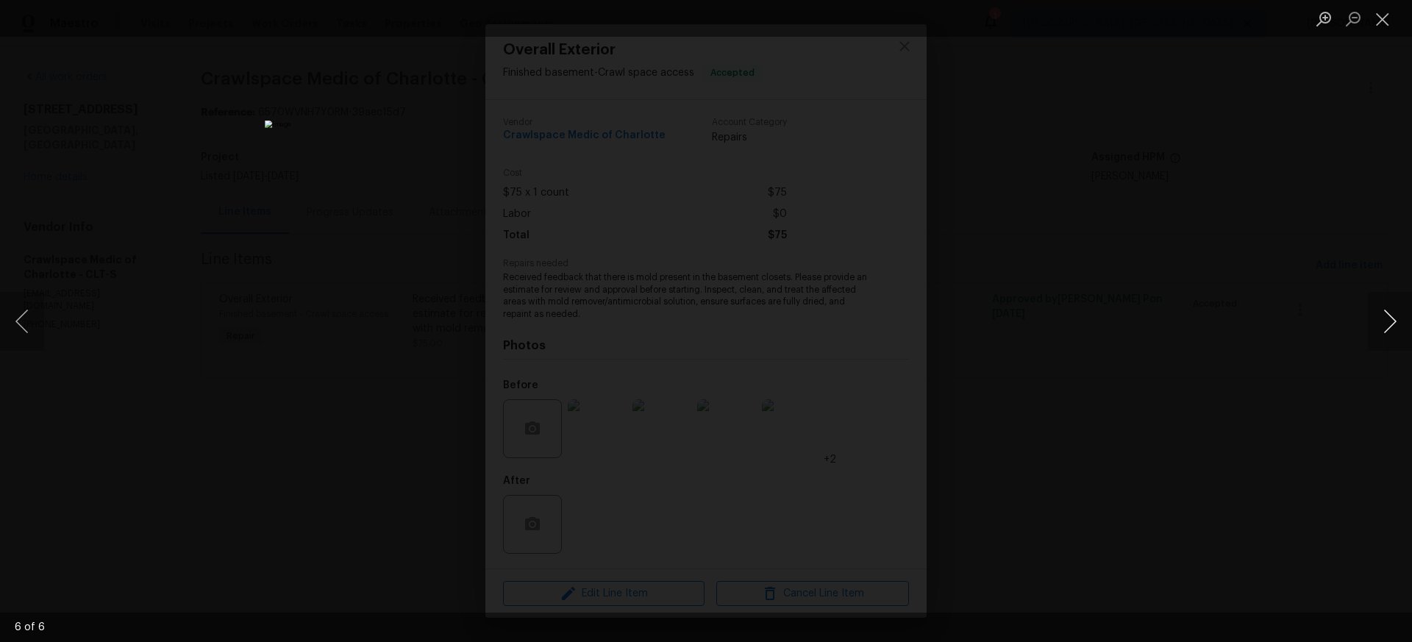
click at [1389, 322] on button "Next image" at bounding box center [1390, 321] width 44 height 59
click at [1381, 21] on button "Close lightbox" at bounding box center [1382, 19] width 29 height 26
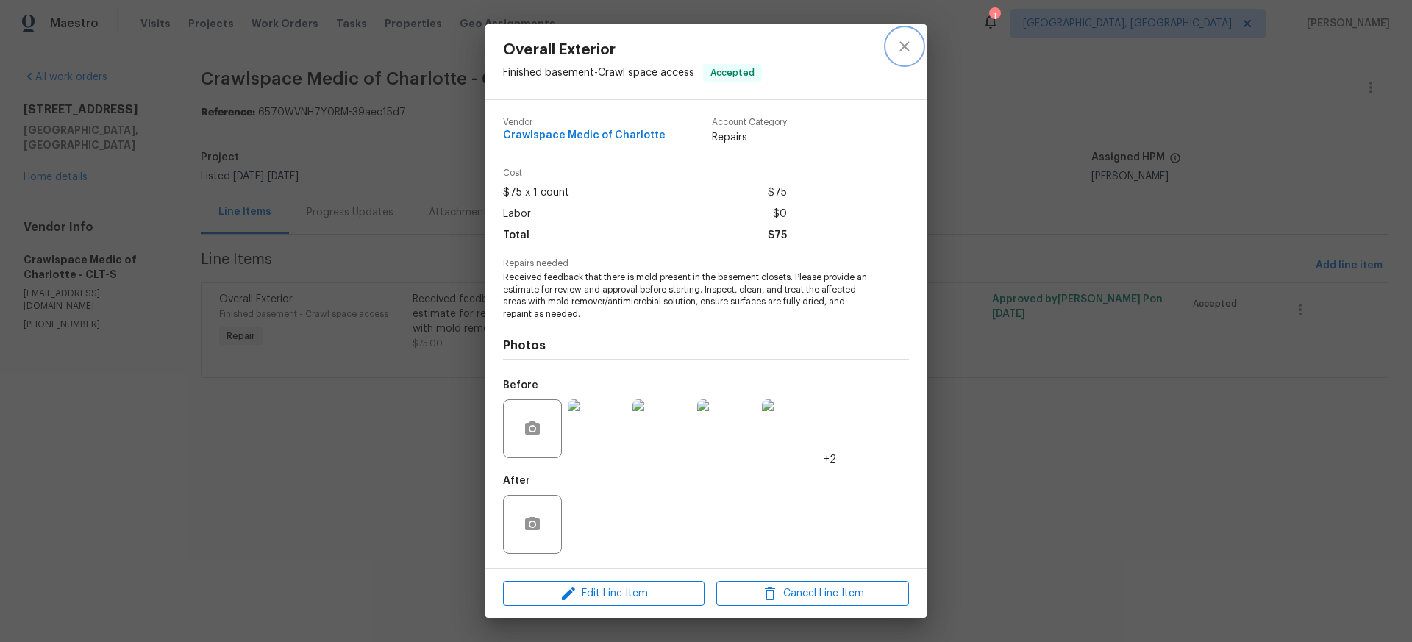
click at [903, 40] on icon "close" at bounding box center [905, 47] width 18 height 18
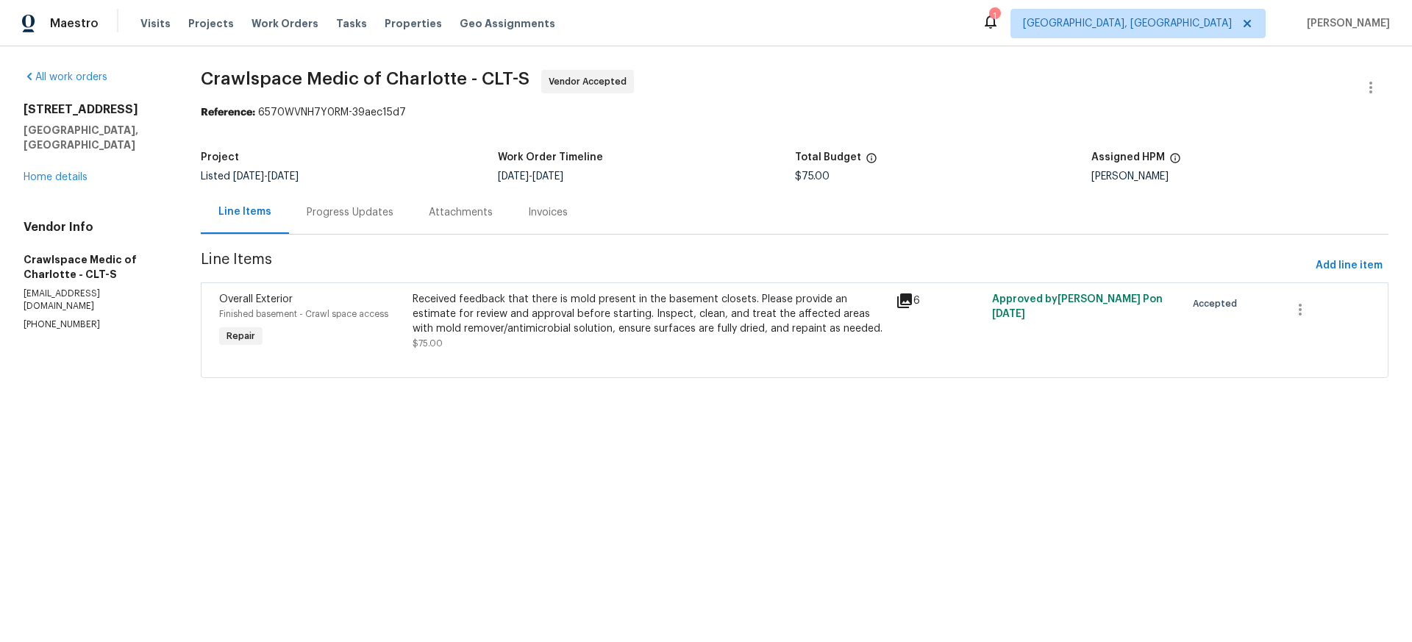
click at [331, 212] on div "Progress Updates" at bounding box center [350, 212] width 87 height 15
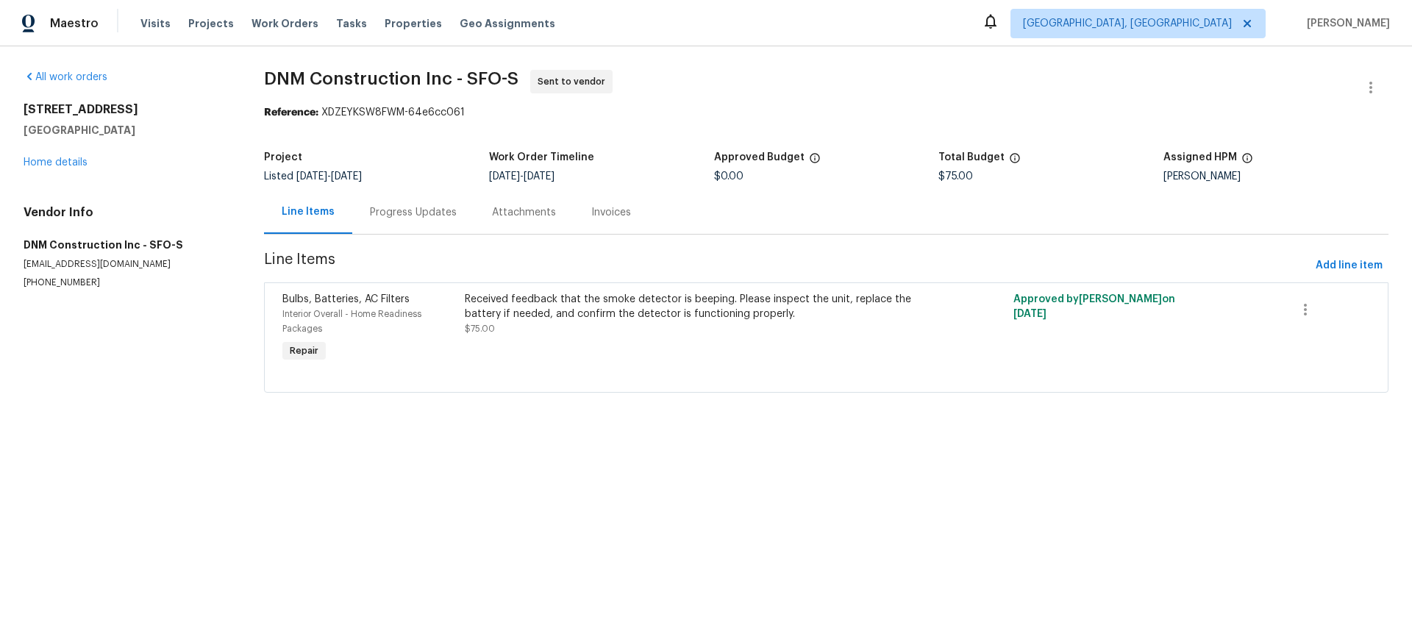
click at [399, 213] on div "Progress Updates" at bounding box center [413, 212] width 87 height 15
